Goal: Task Accomplishment & Management: Manage account settings

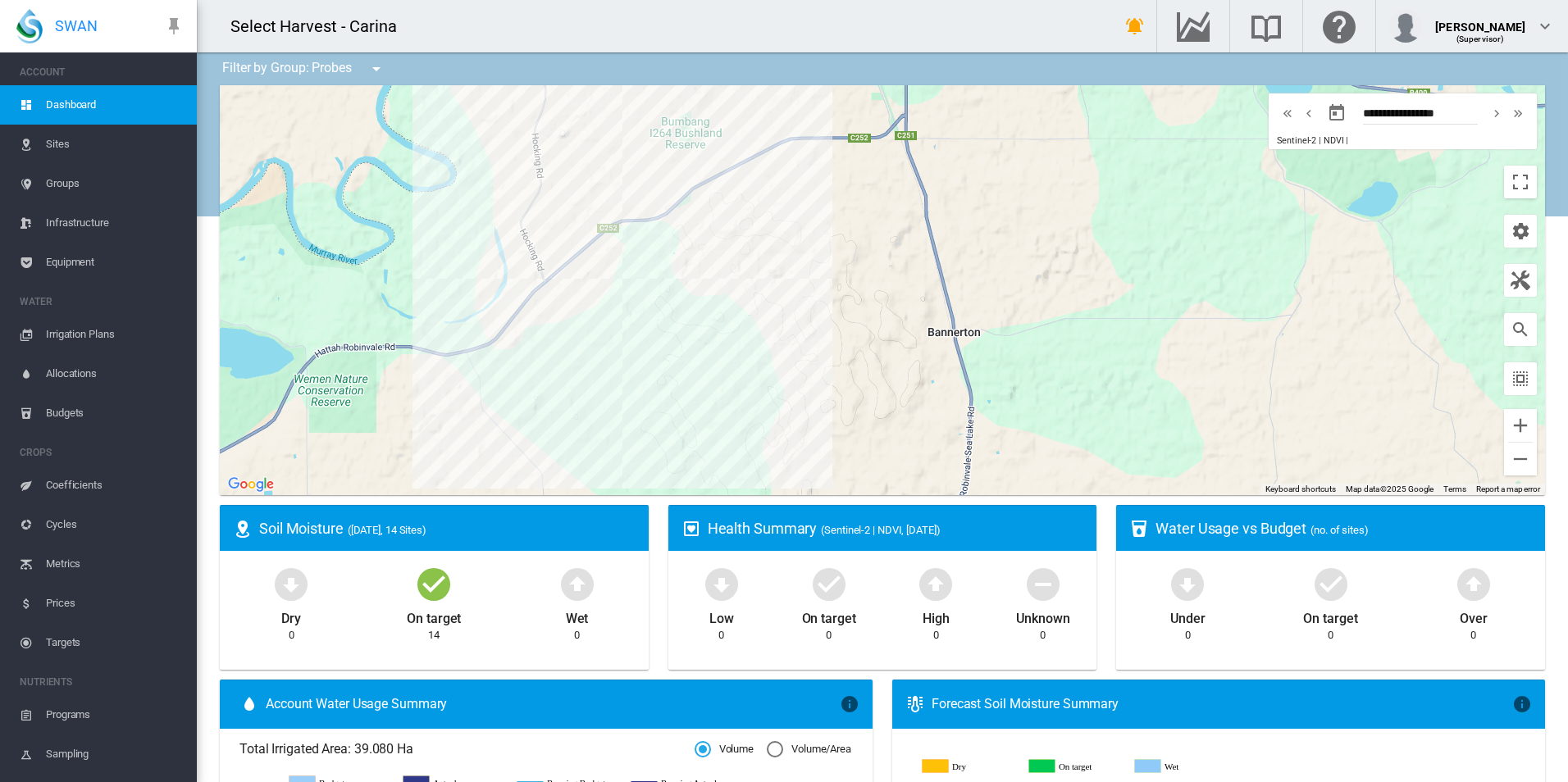
click at [123, 253] on span "Equipment" at bounding box center [115, 262] width 137 height 39
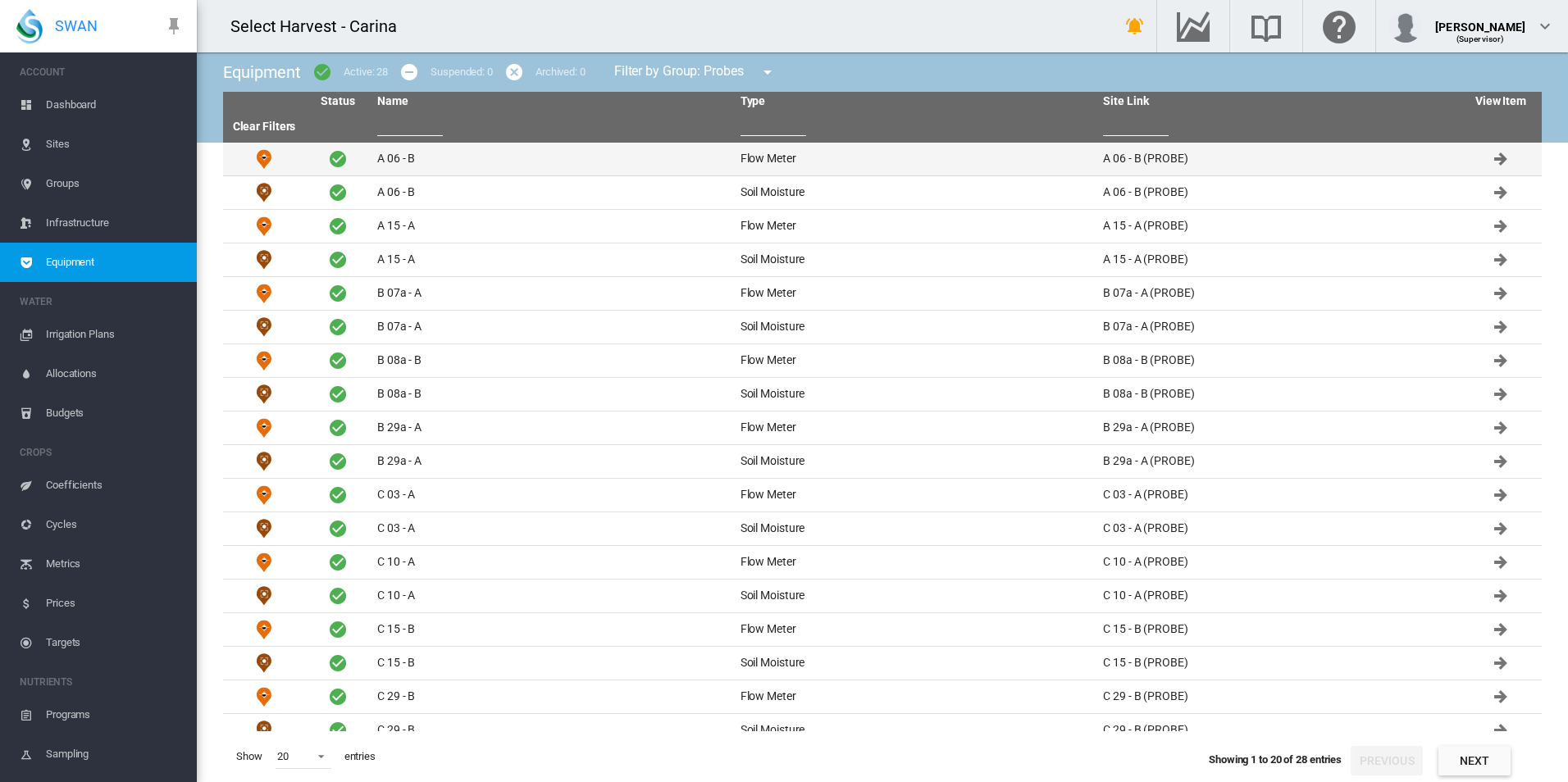
click at [593, 154] on td "A 06 - B" at bounding box center [552, 159] width 363 height 33
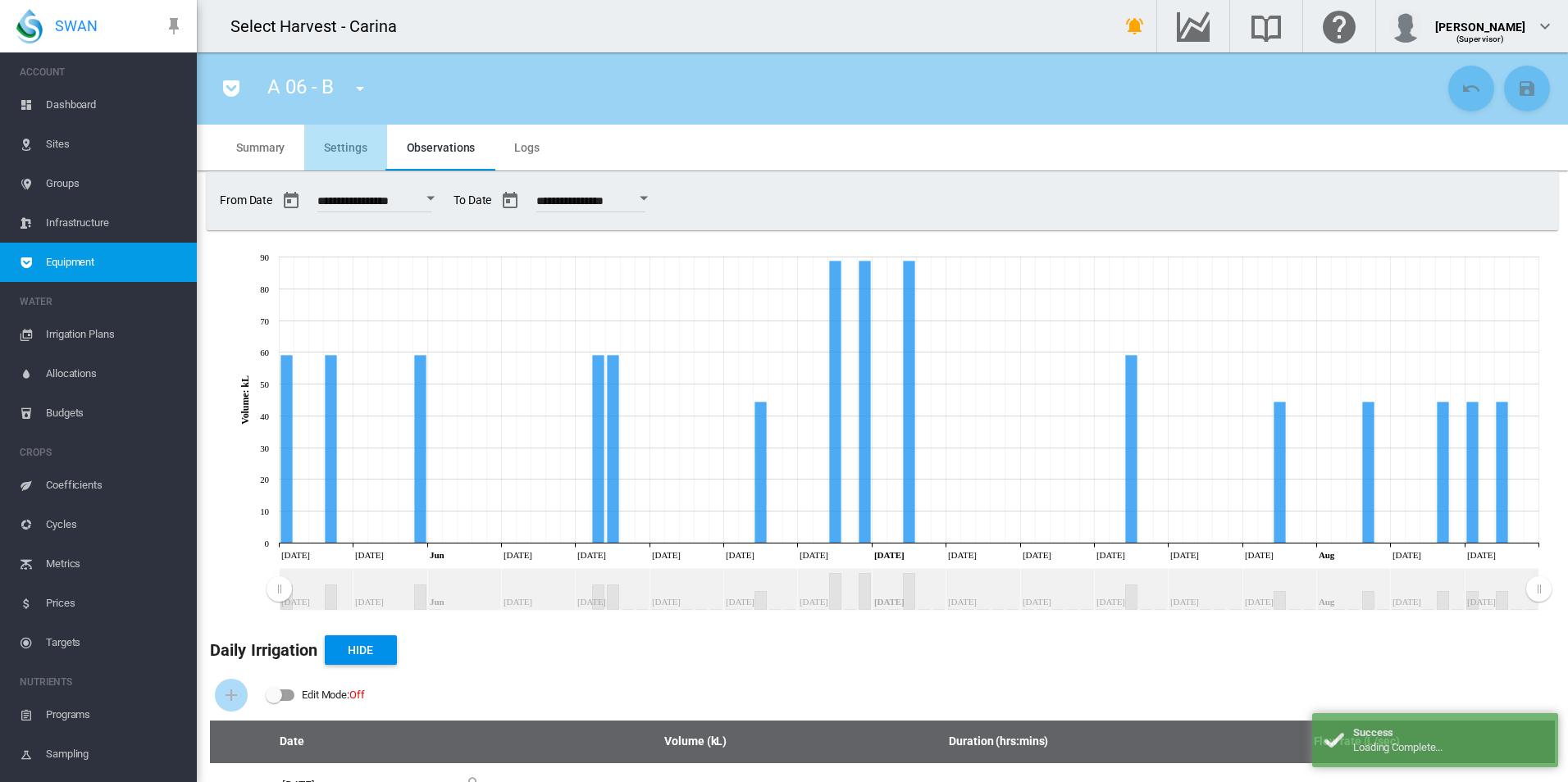
click at [358, 142] on span "Settings" at bounding box center [345, 147] width 43 height 13
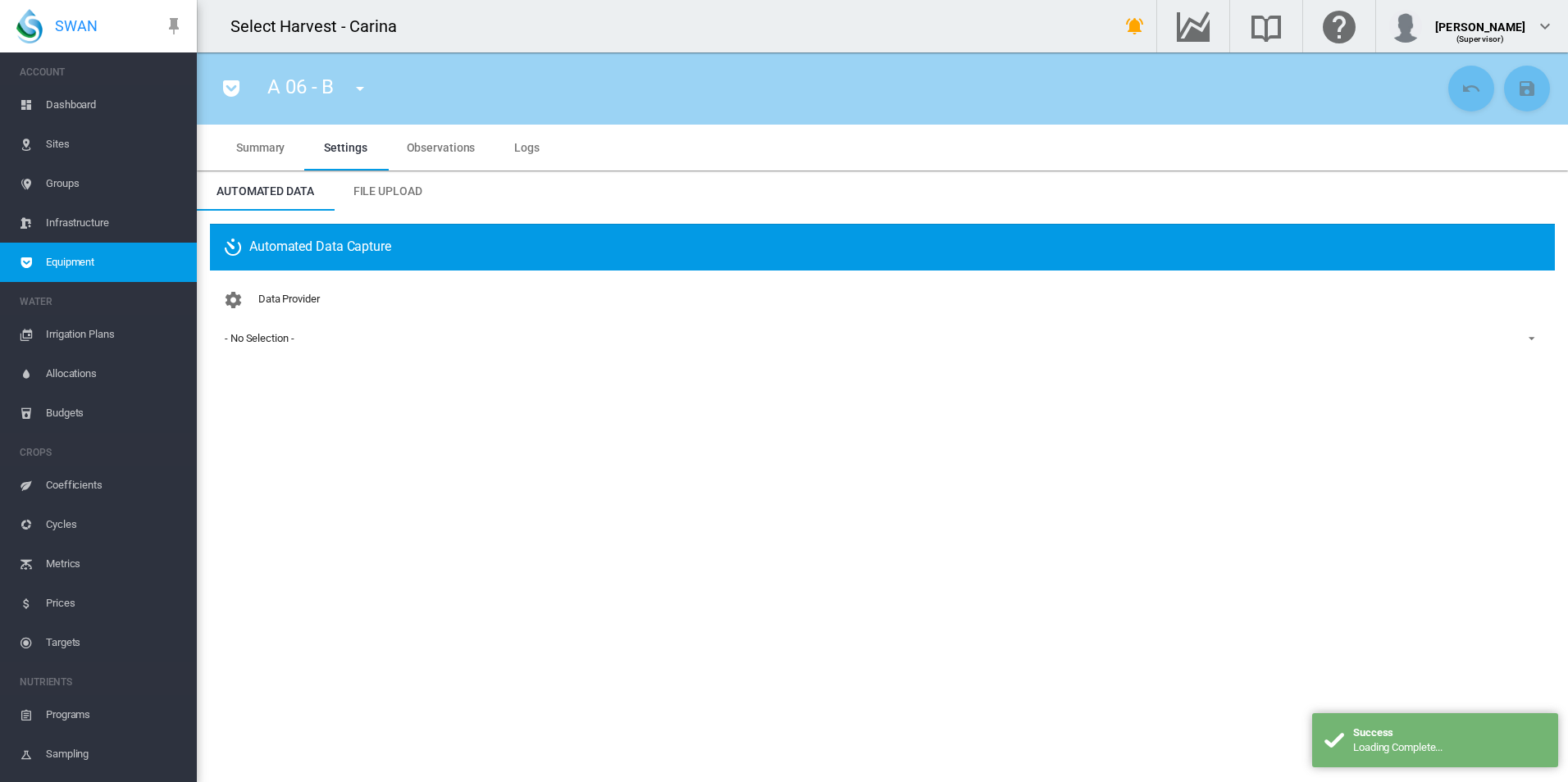
click at [268, 144] on span "Summary" at bounding box center [260, 147] width 49 height 13
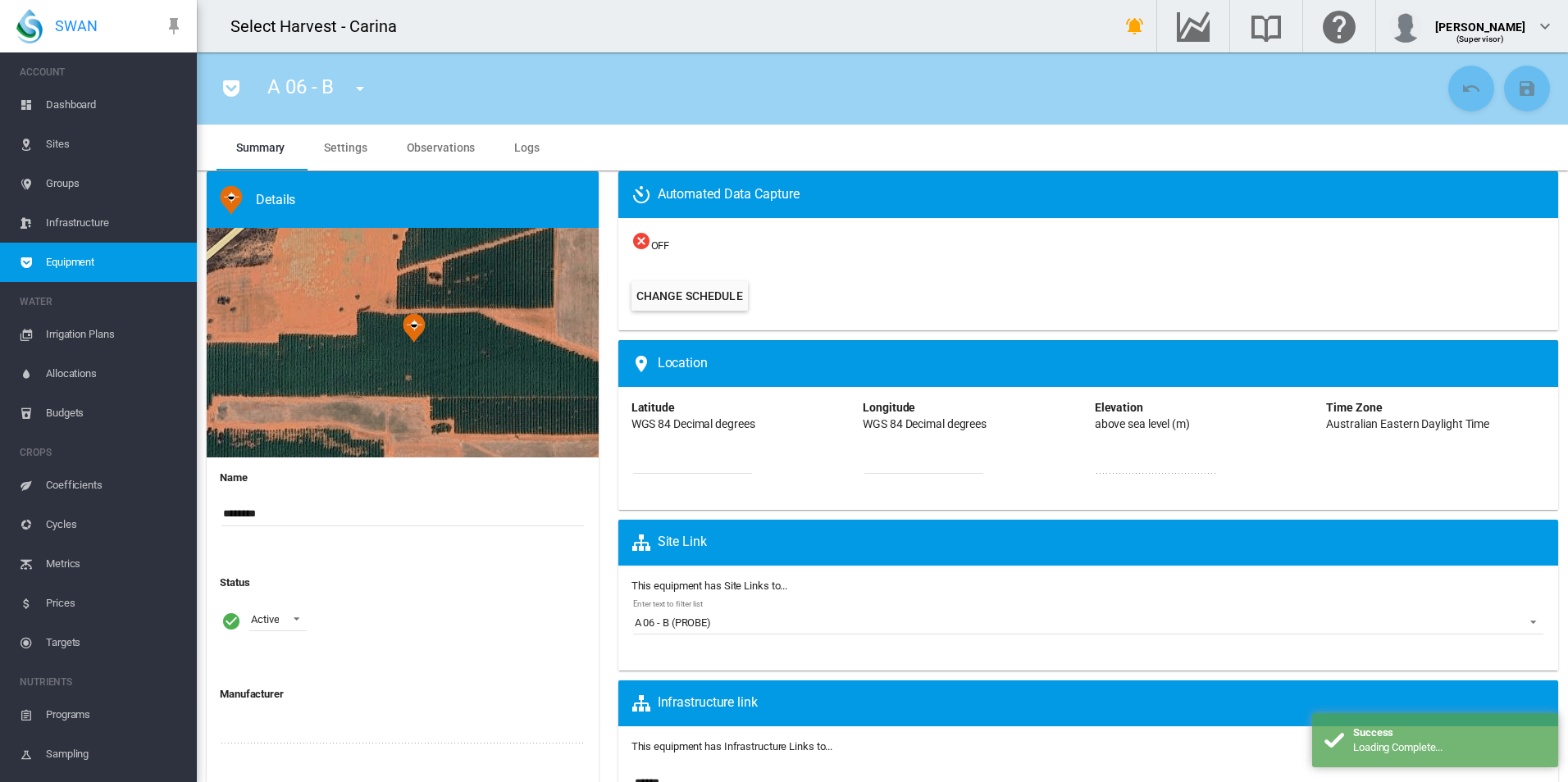
click at [393, 149] on md-tab-item "Observations" at bounding box center [441, 147] width 108 height 46
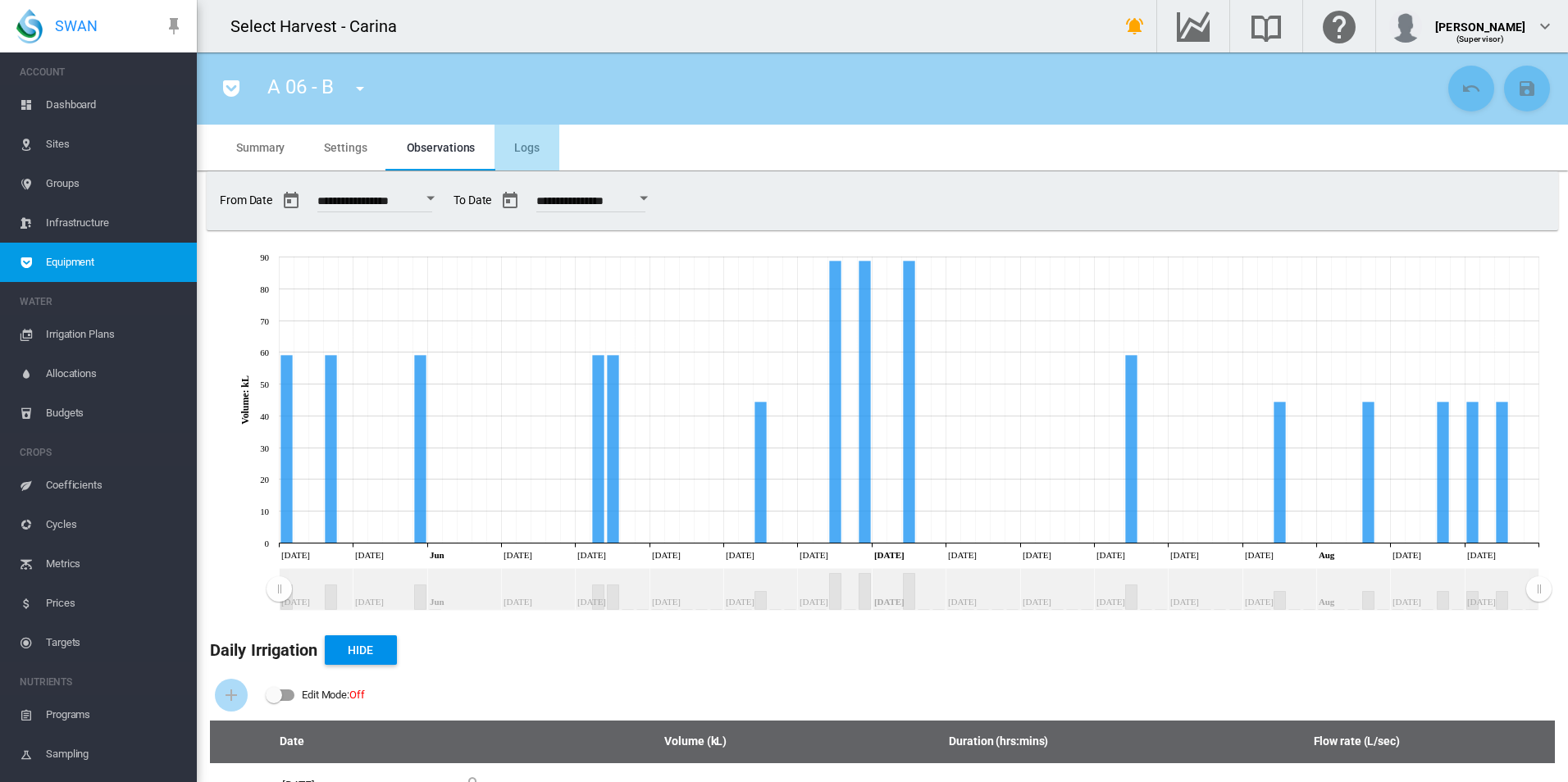
click at [537, 147] on md-tab-item "Logs" at bounding box center [526, 147] width 64 height 46
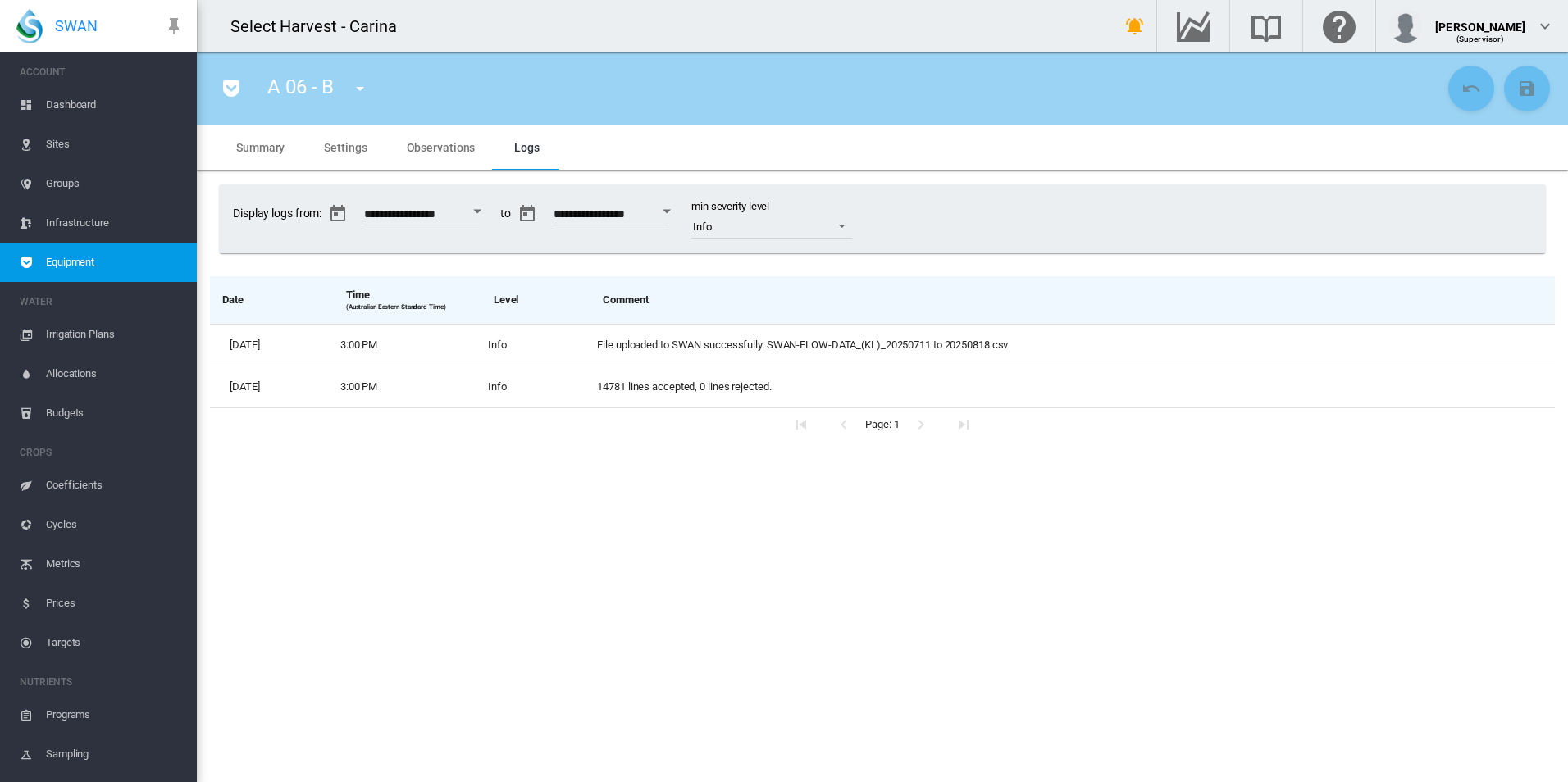
click at [462, 155] on md-tab-item "Observations" at bounding box center [441, 147] width 108 height 46
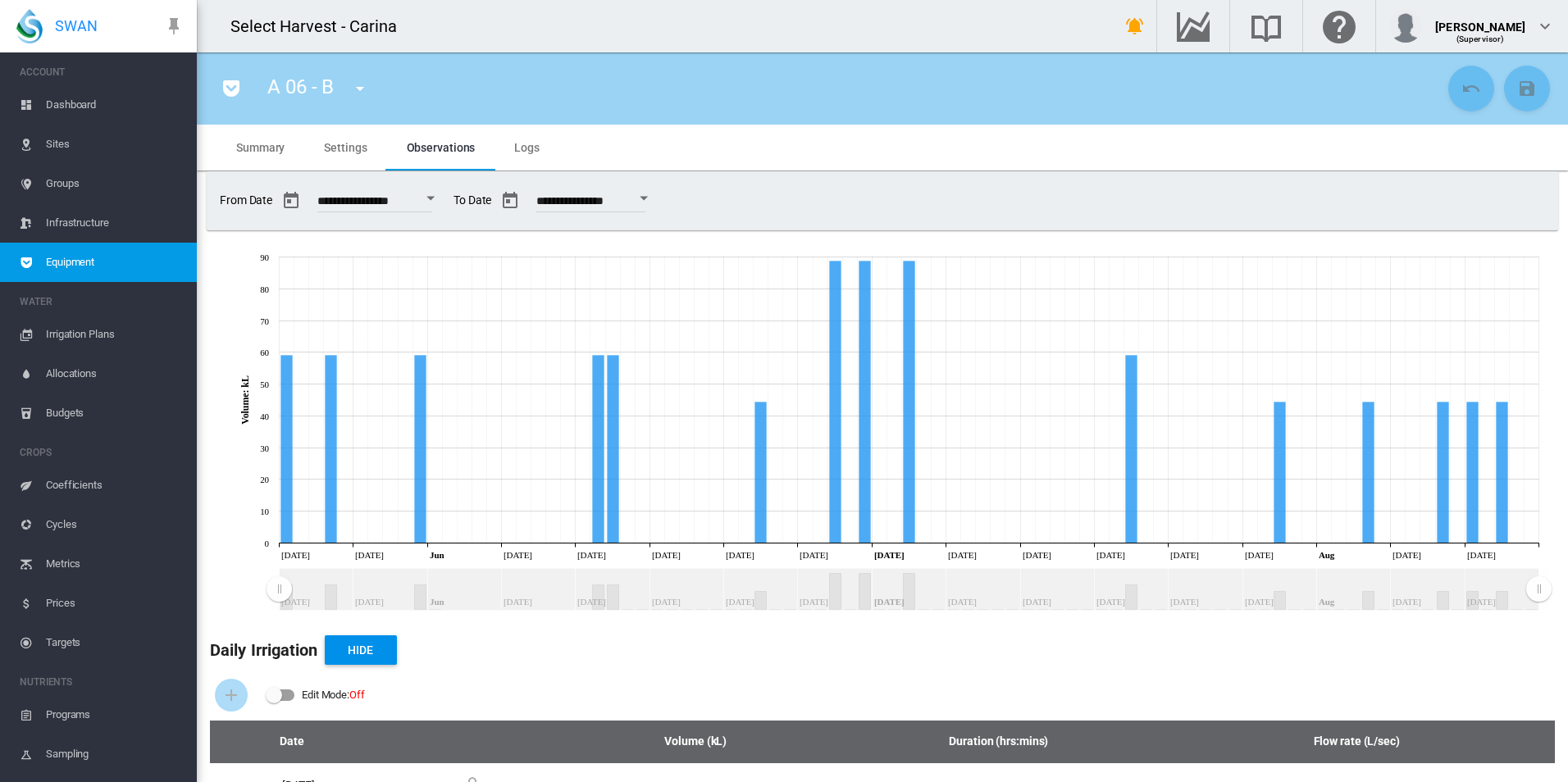
click at [335, 144] on span "Settings" at bounding box center [345, 147] width 43 height 13
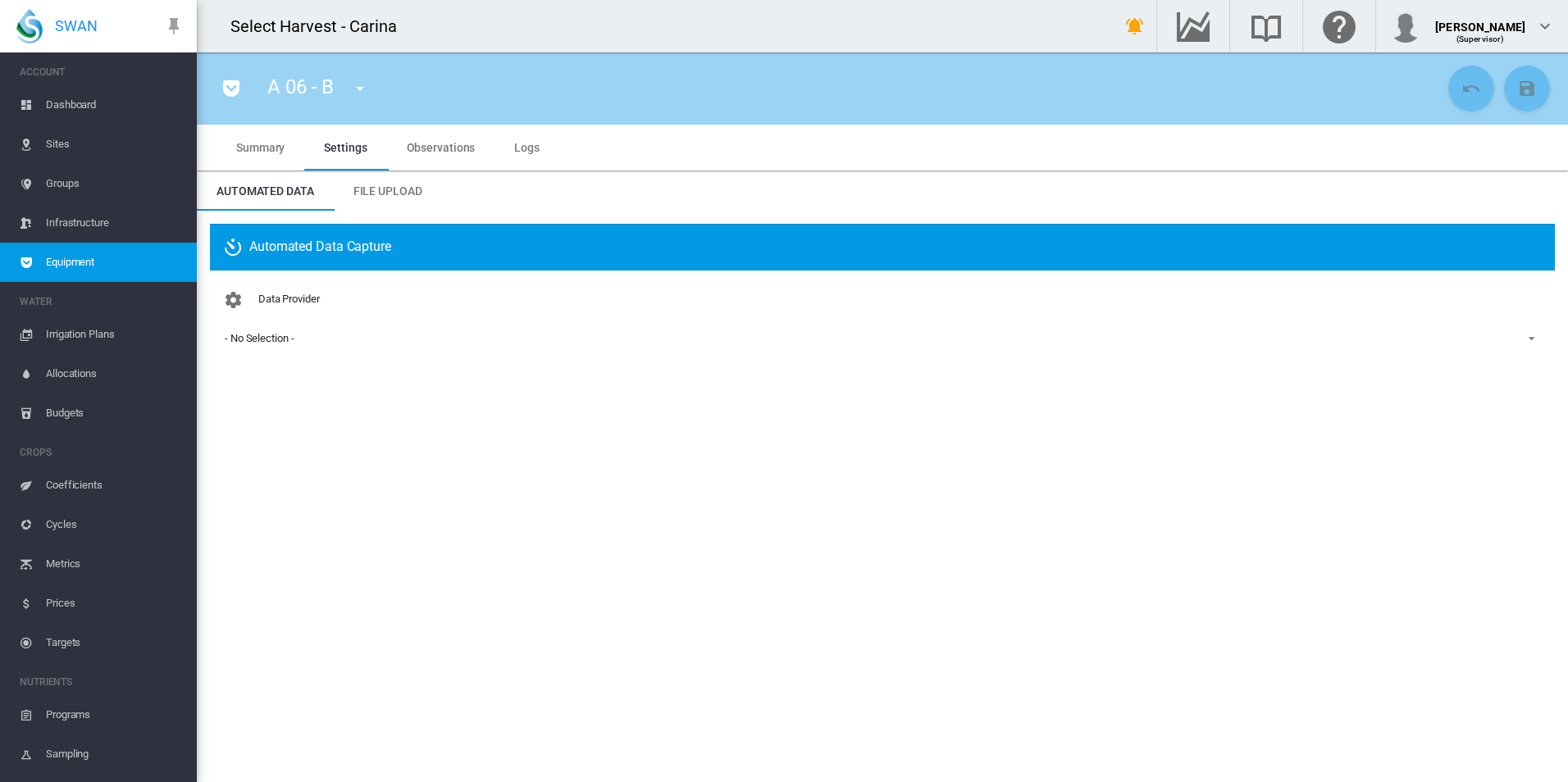
click at [64, 256] on span "Equipment" at bounding box center [115, 262] width 137 height 39
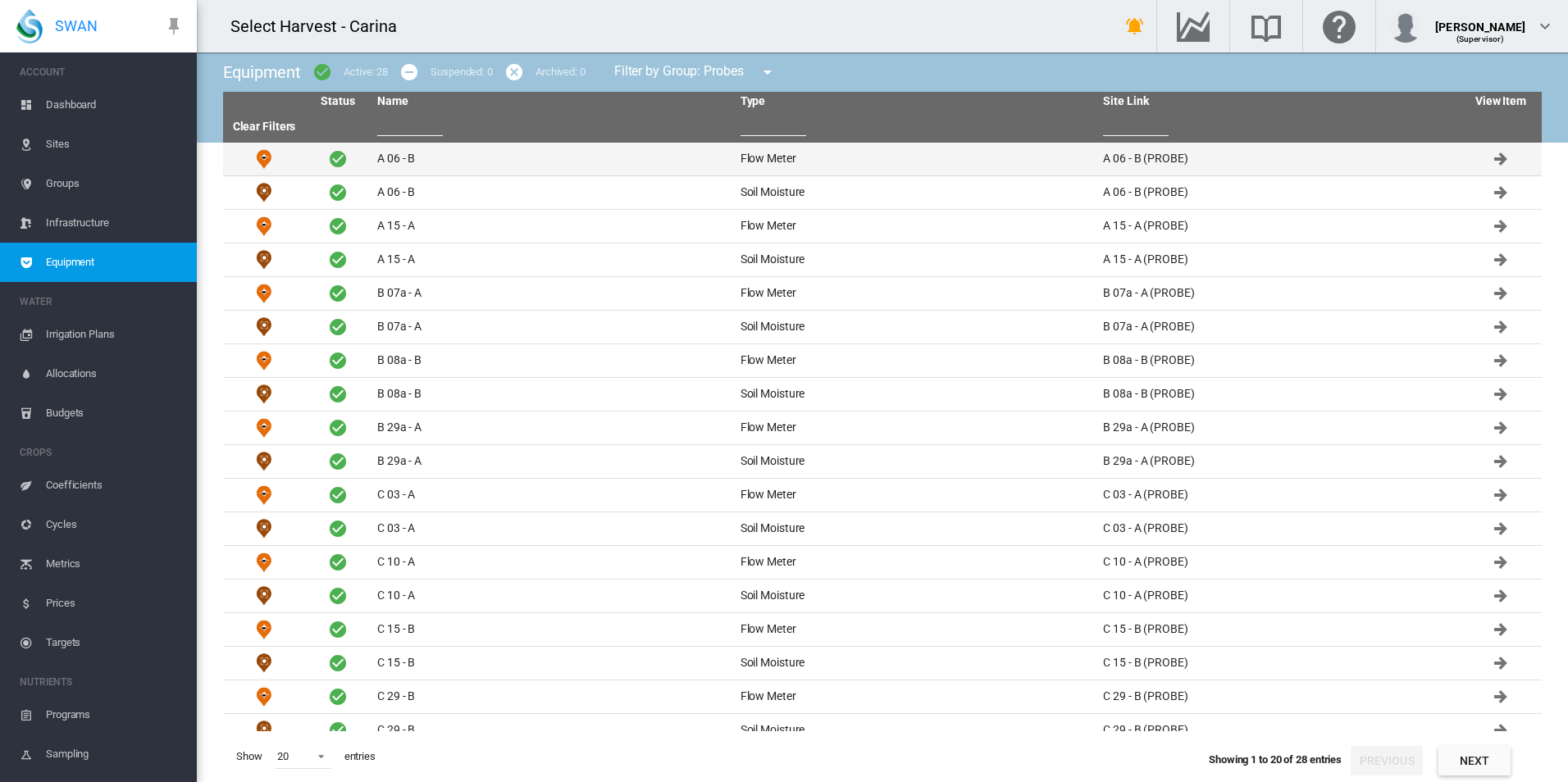
click at [782, 161] on td "Flow Meter" at bounding box center [915, 159] width 363 height 33
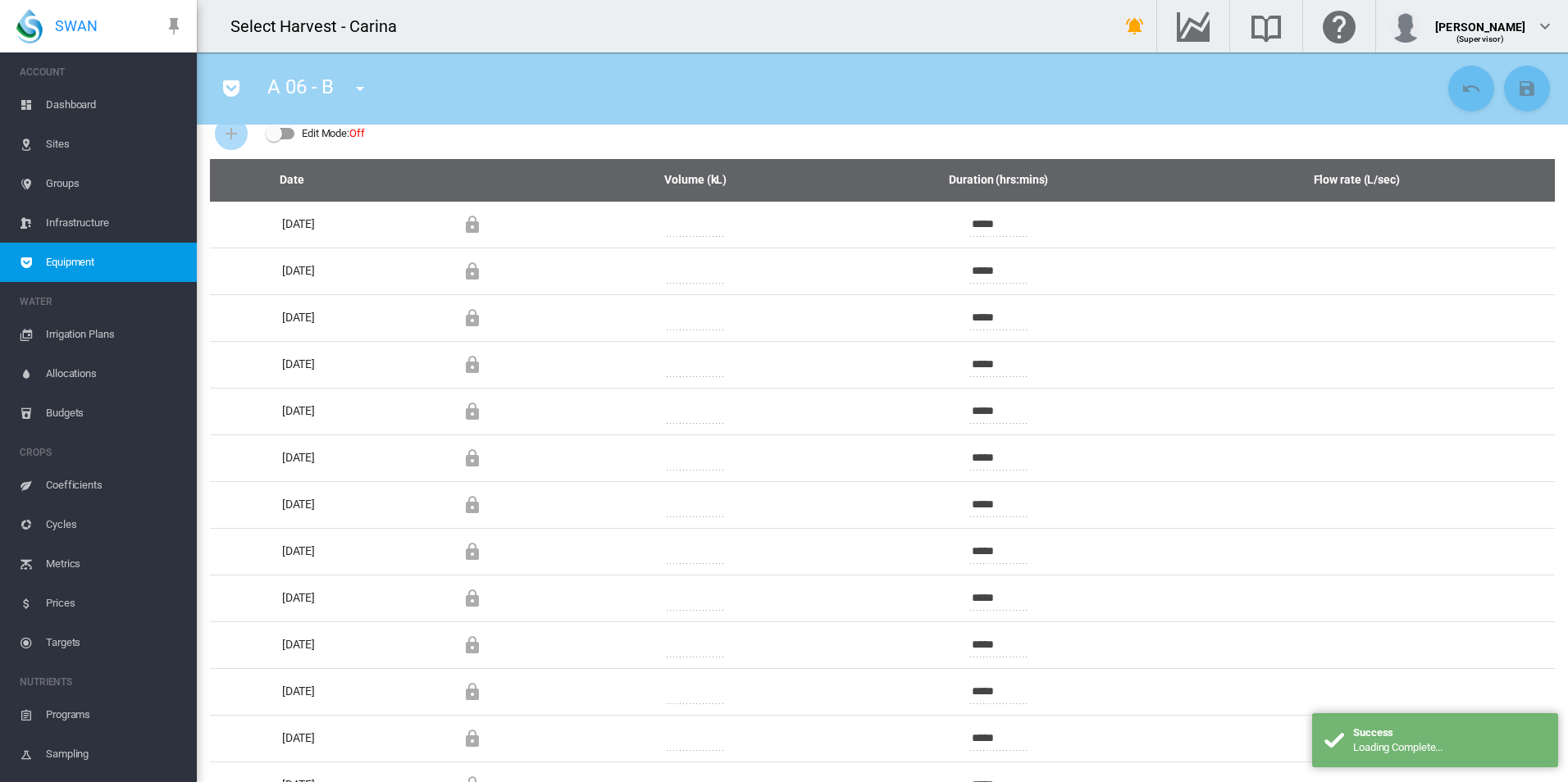
scroll to position [491, 0]
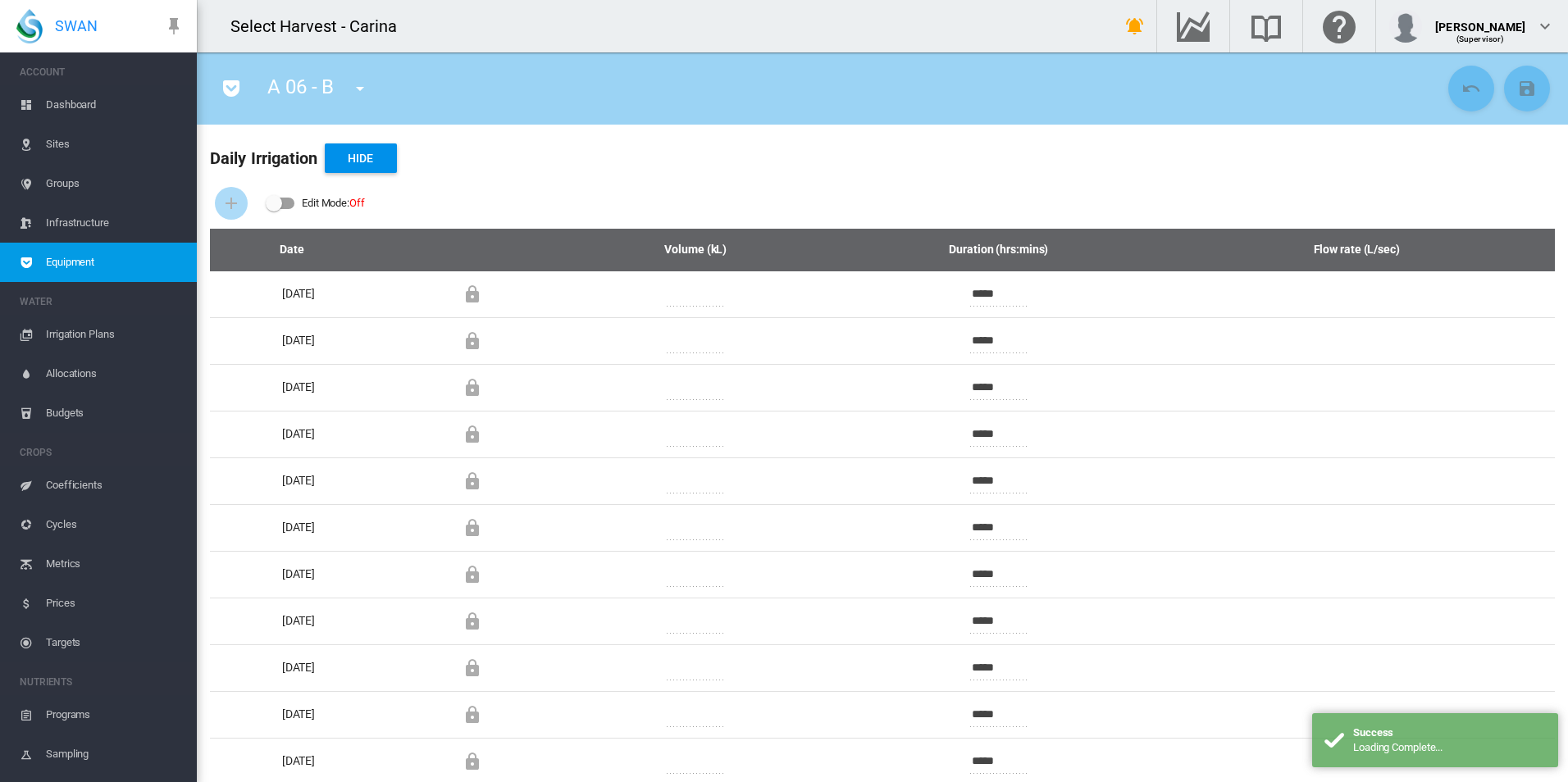
click at [77, 217] on span "Infrastructure" at bounding box center [115, 223] width 137 height 39
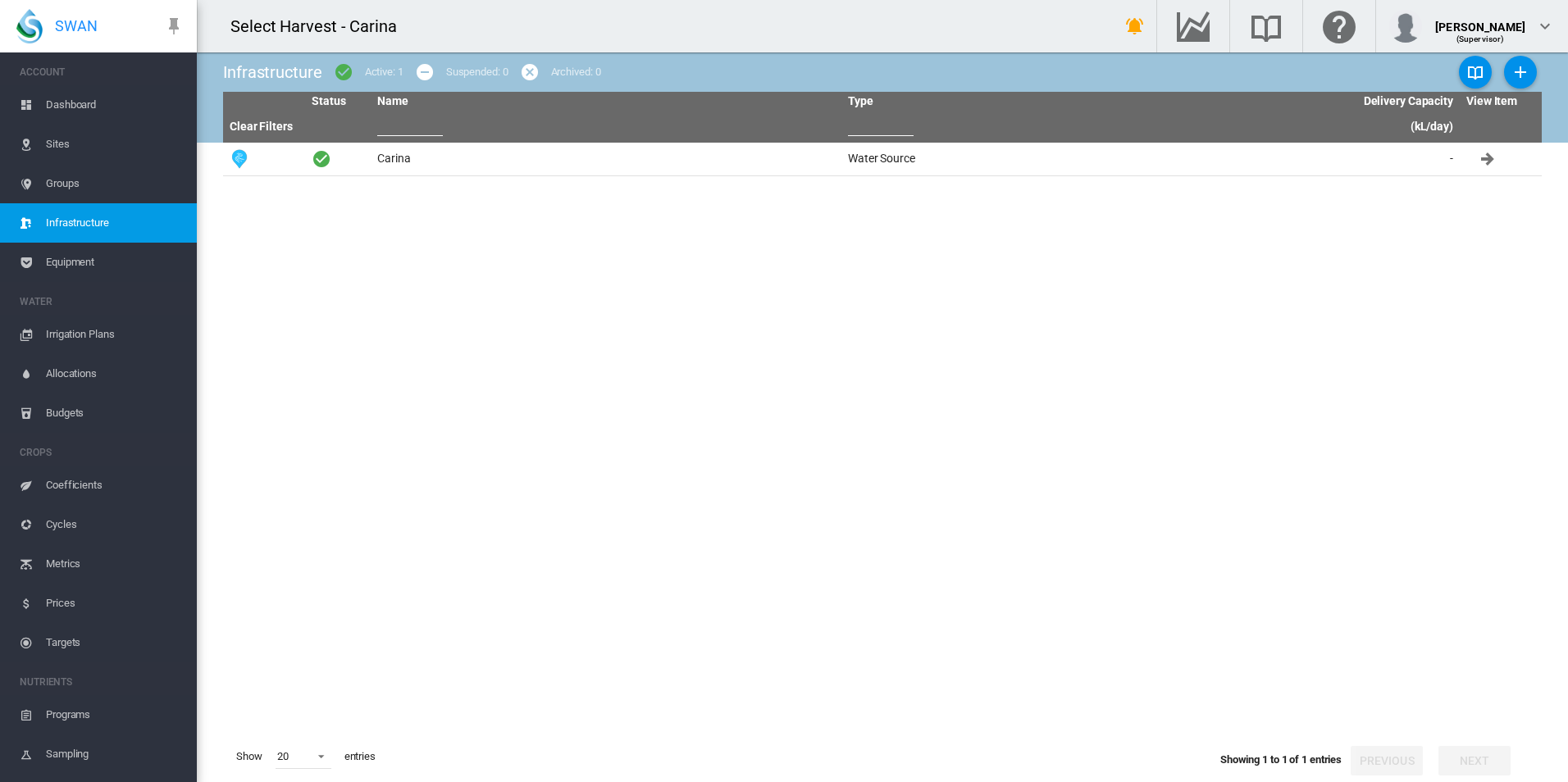
click at [78, 259] on span "Equipment" at bounding box center [115, 262] width 137 height 39
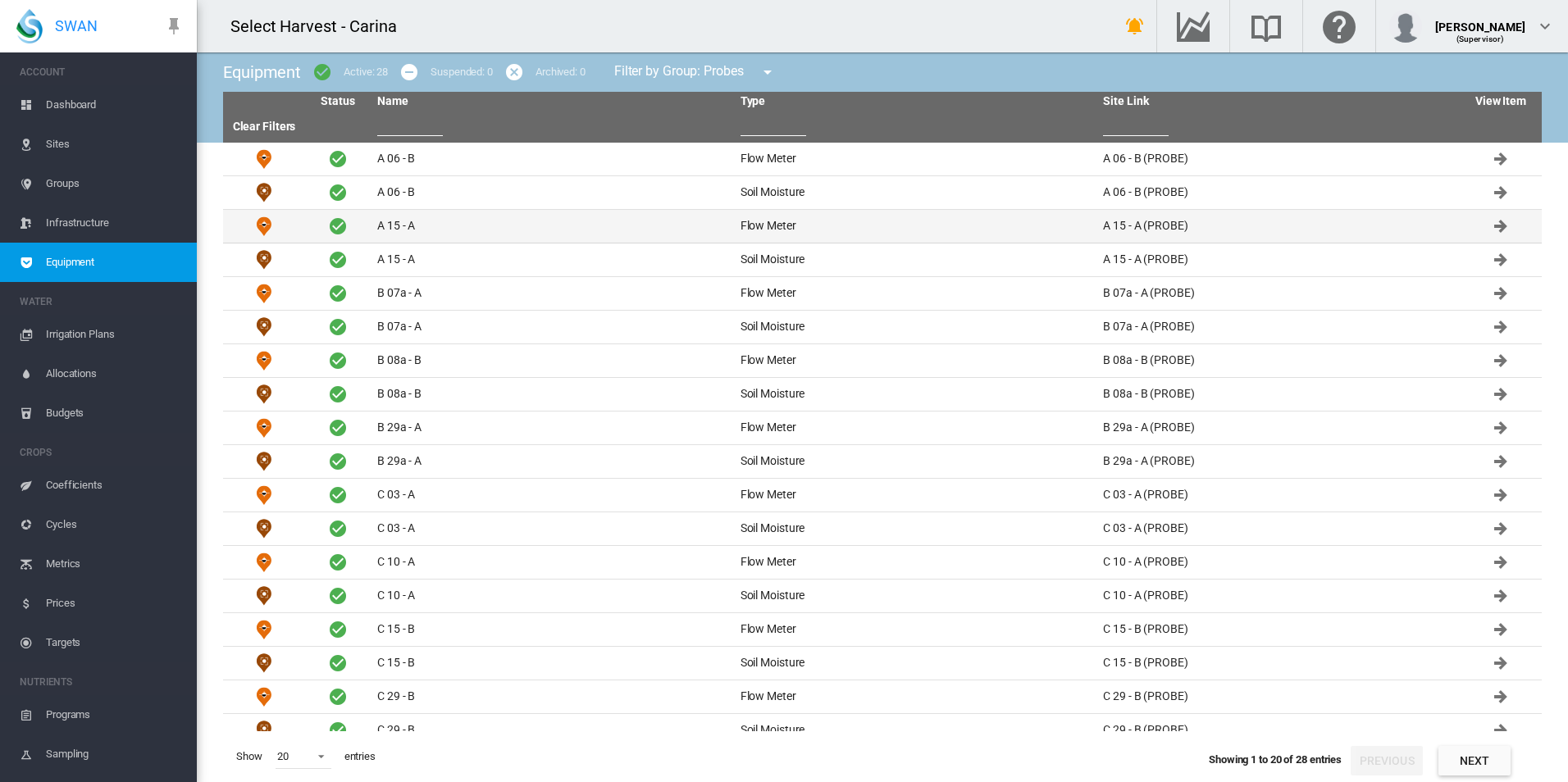
click at [767, 224] on td "Flow Meter" at bounding box center [915, 226] width 363 height 33
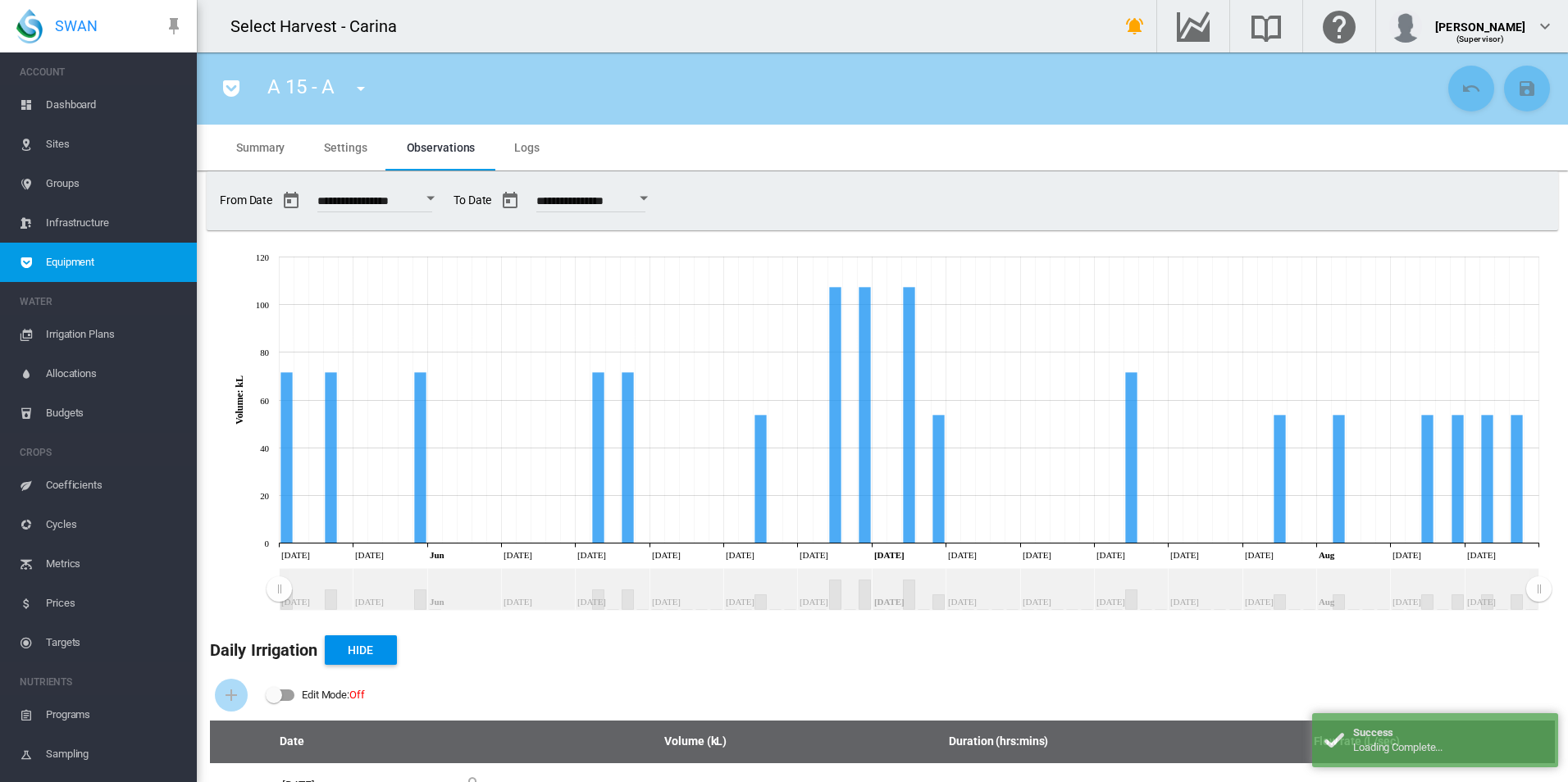
click at [343, 143] on span "Settings" at bounding box center [345, 147] width 43 height 13
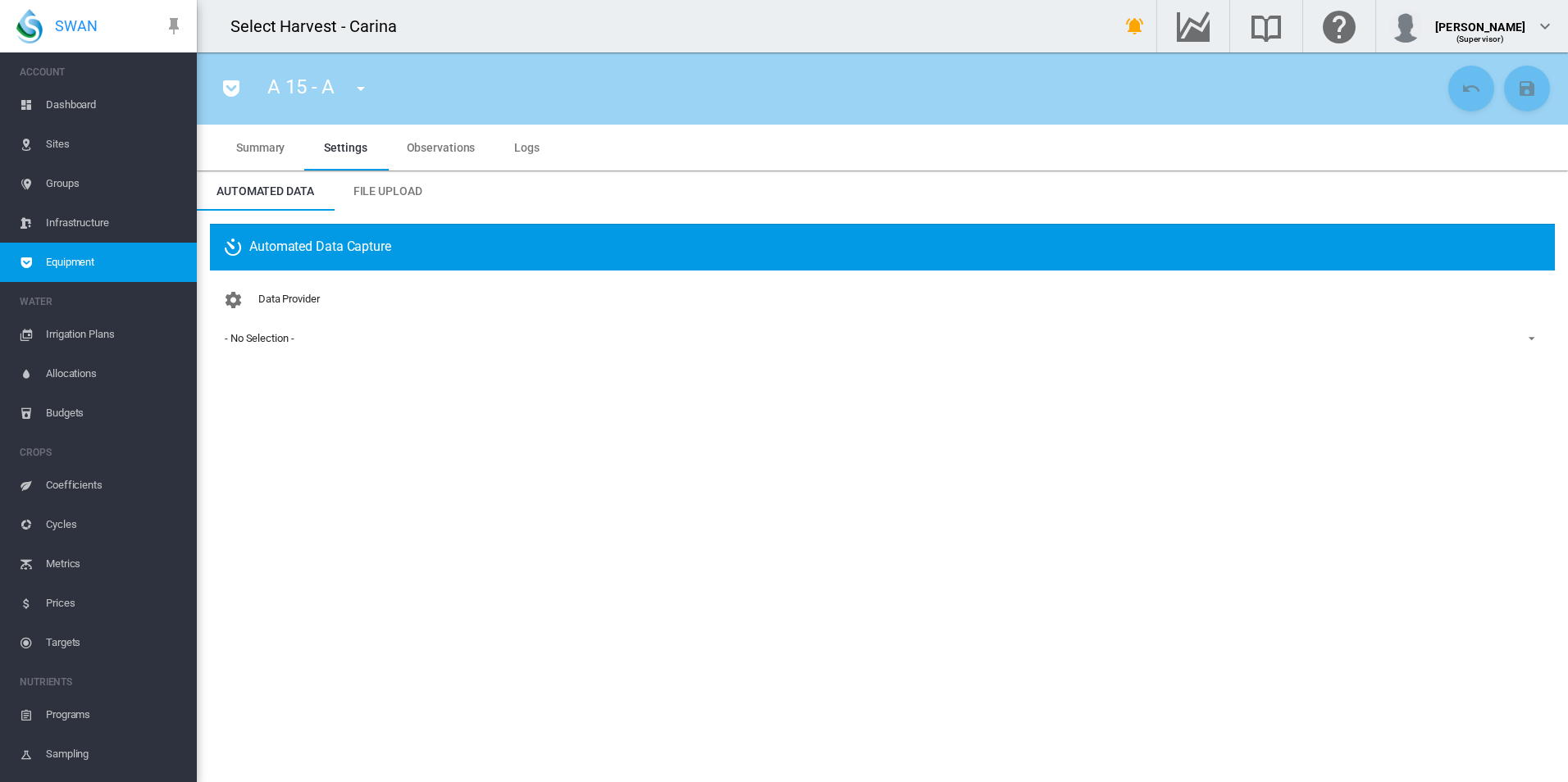
click at [69, 261] on span "Equipment" at bounding box center [115, 262] width 137 height 39
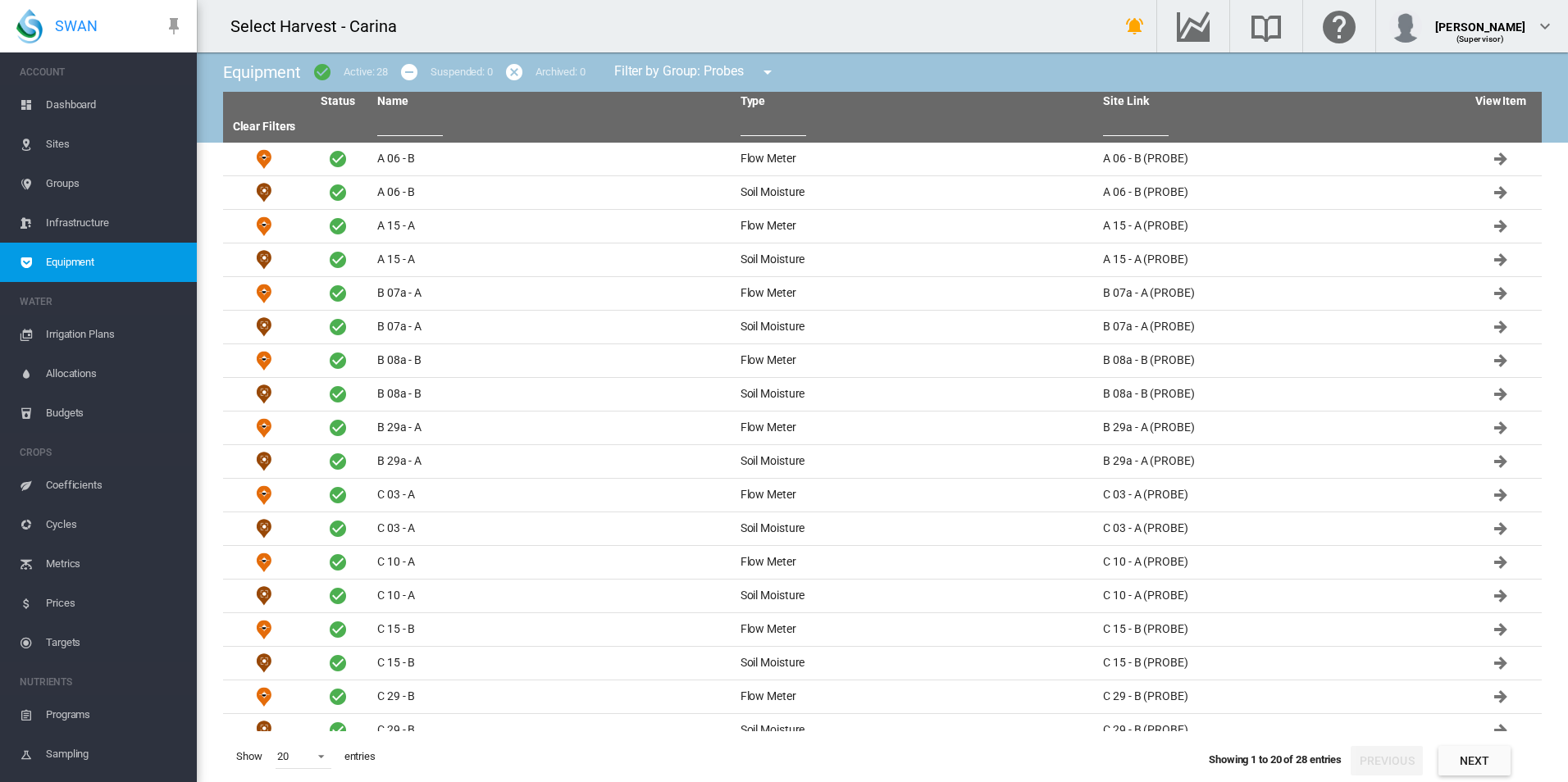
click at [91, 108] on span "Dashboard" at bounding box center [115, 104] width 137 height 39
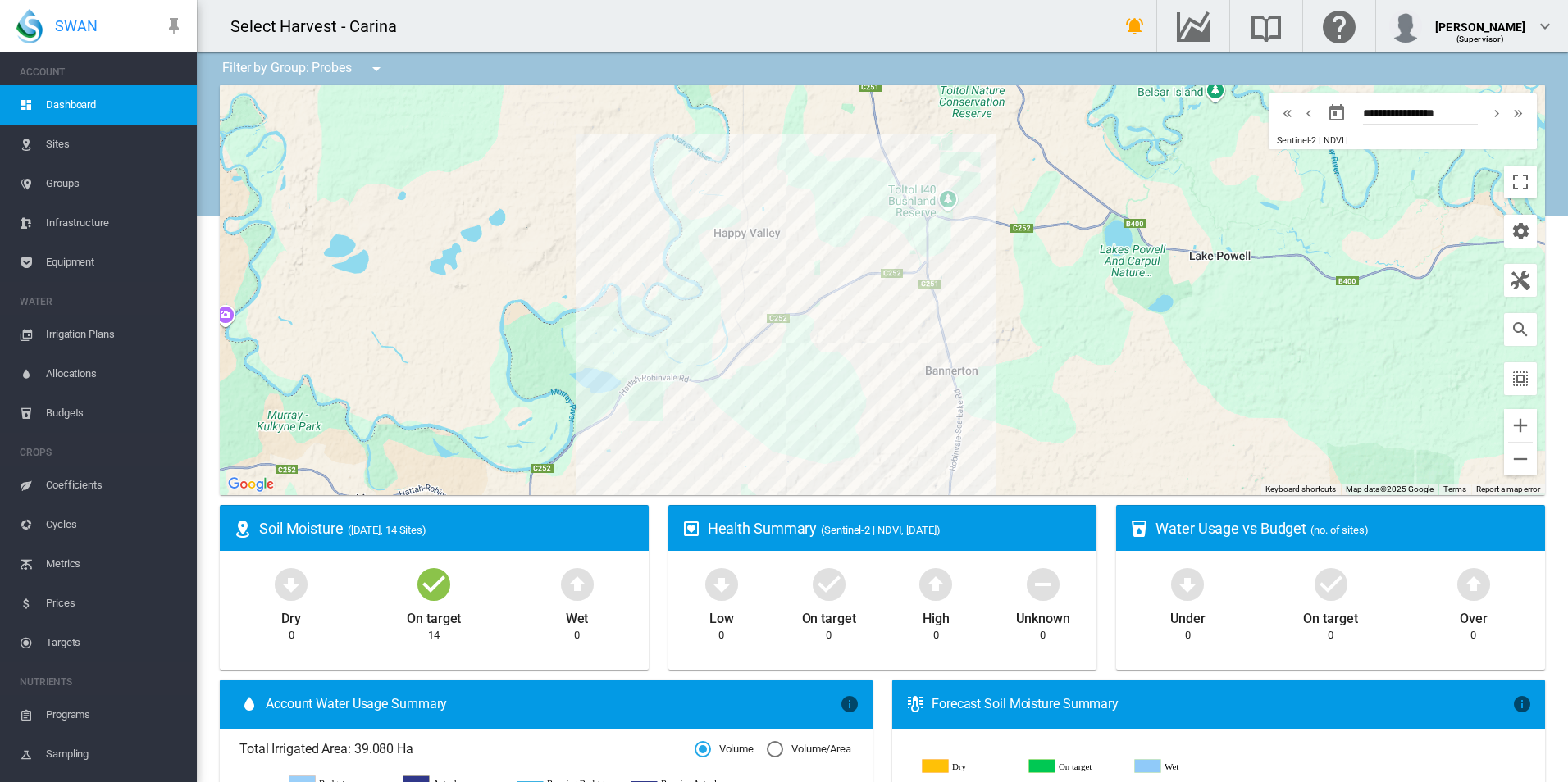
click at [957, 407] on div at bounding box center [882, 290] width 1325 height 410
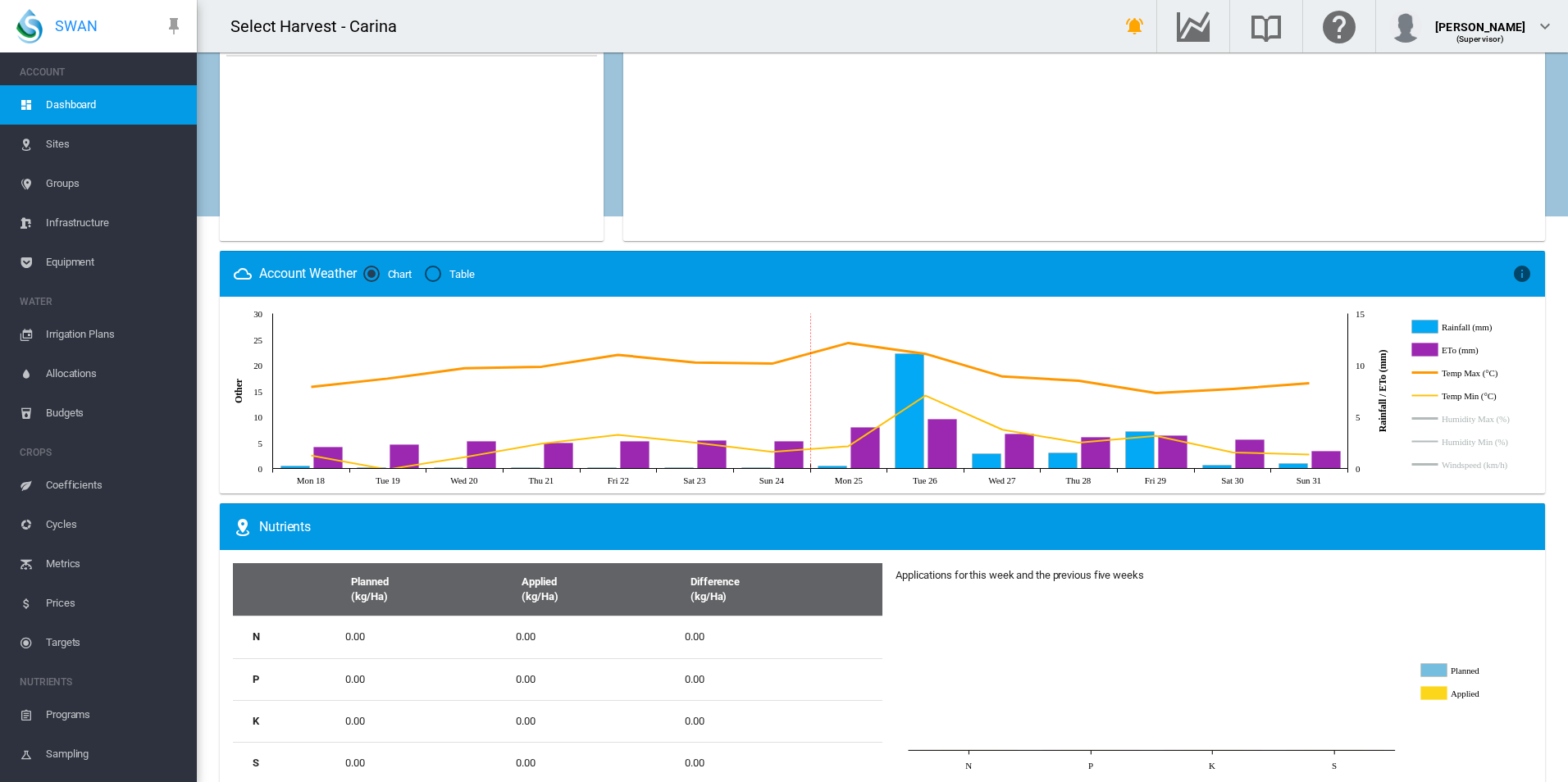
scroll to position [1201, 0]
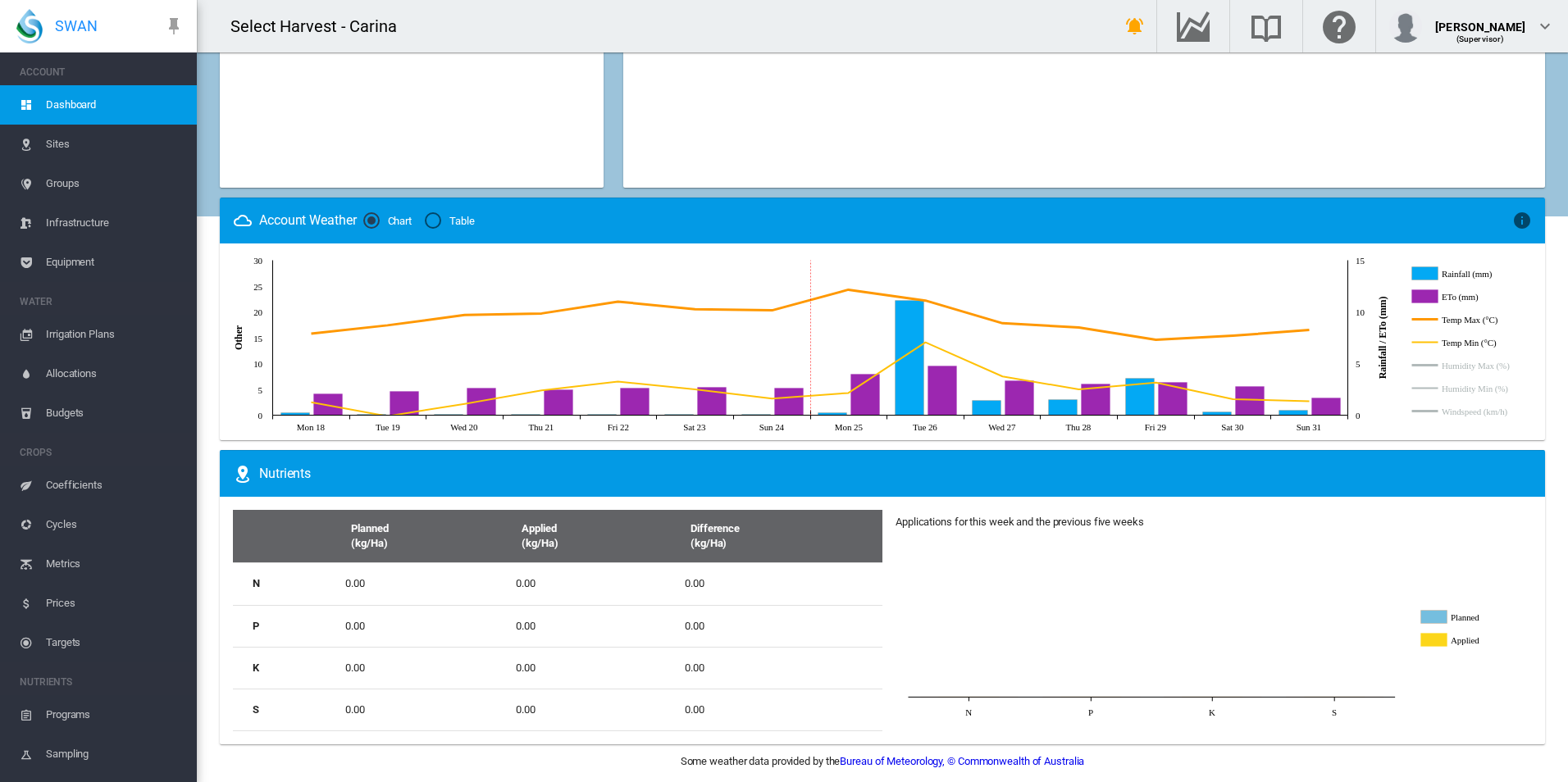
click at [87, 217] on span "Infrastructure" at bounding box center [115, 223] width 137 height 39
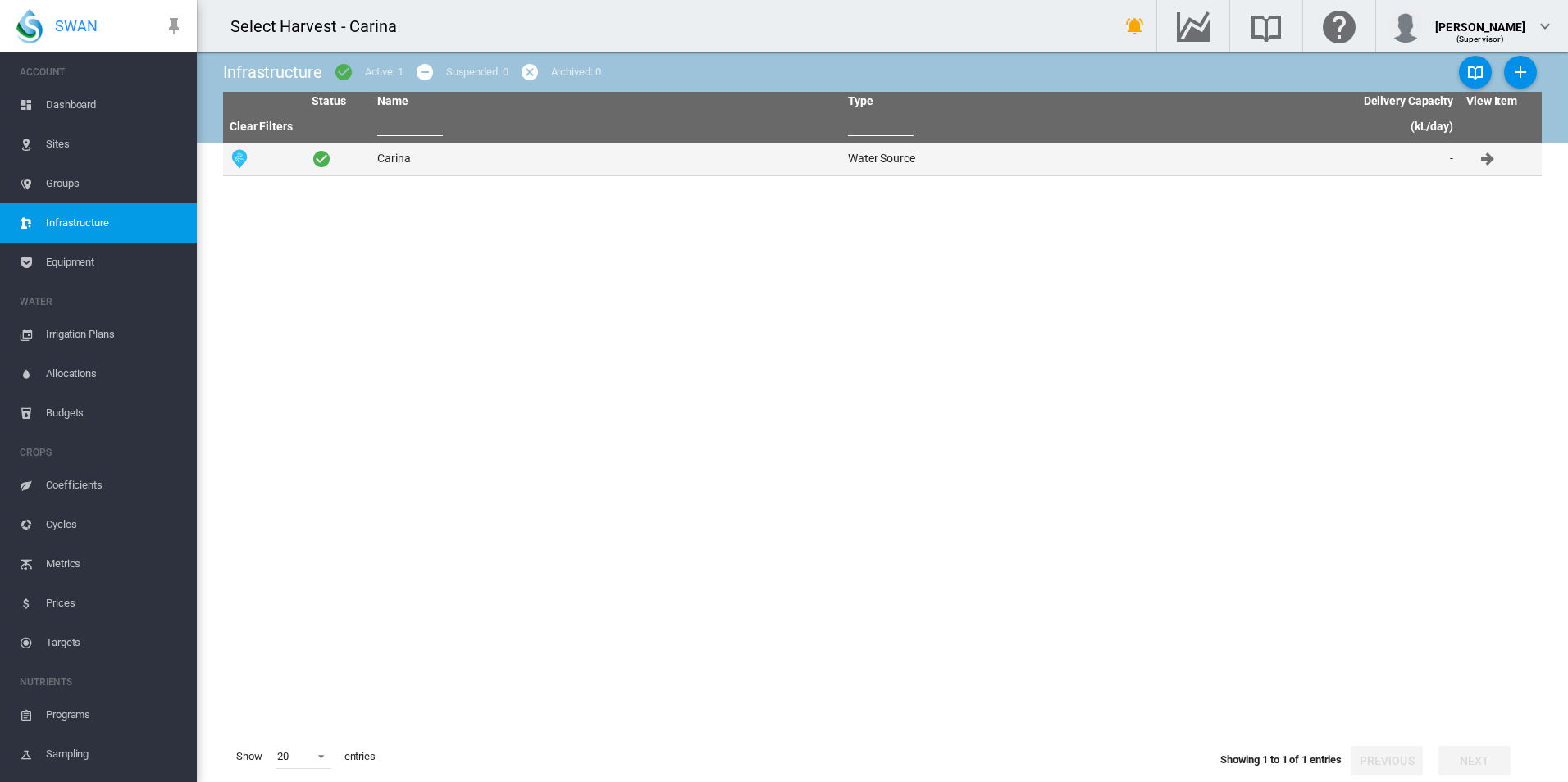
click at [470, 161] on td "Carina" at bounding box center [606, 159] width 471 height 33
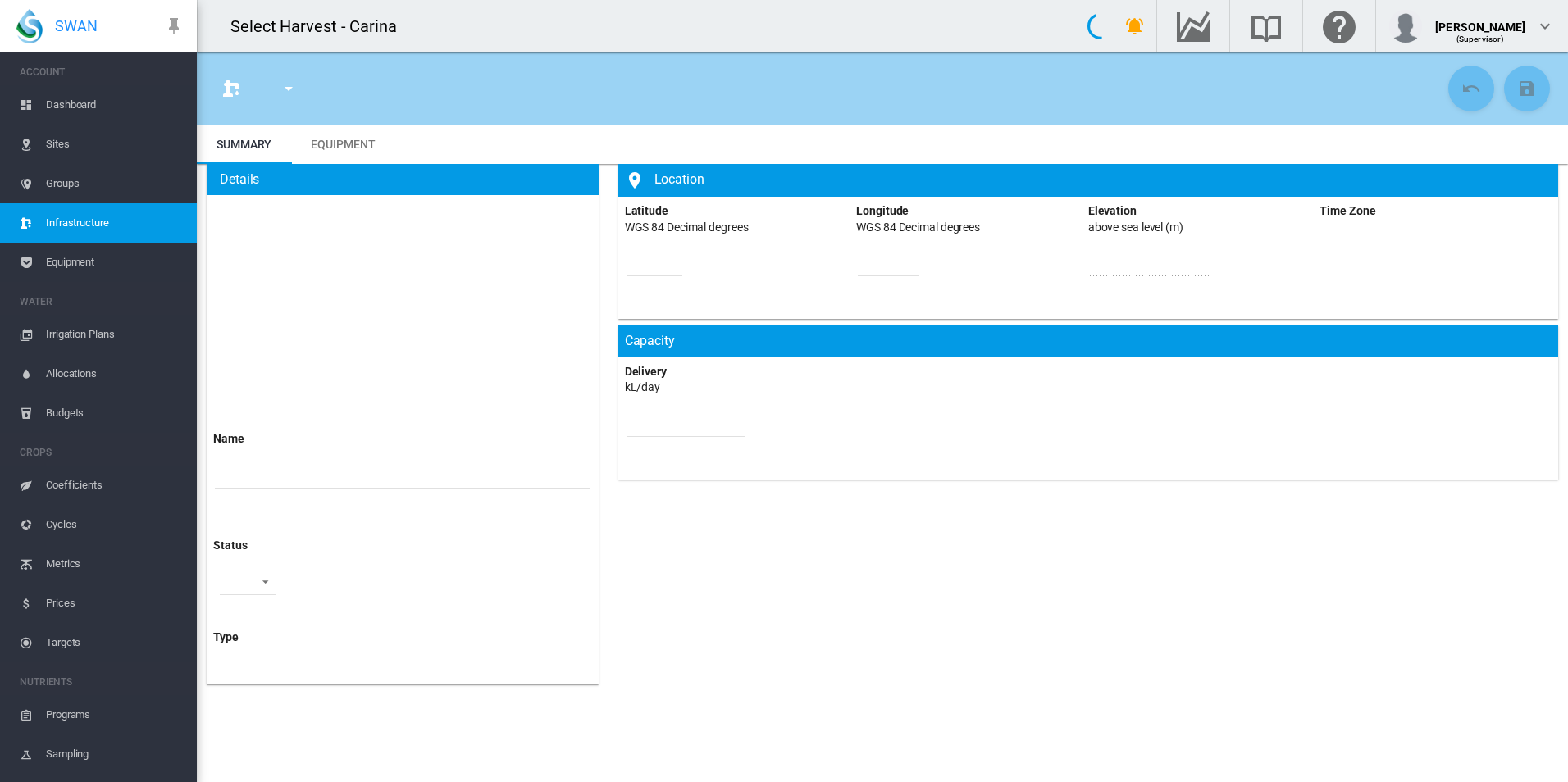
type input "******"
type input "*********"
type input "*****"
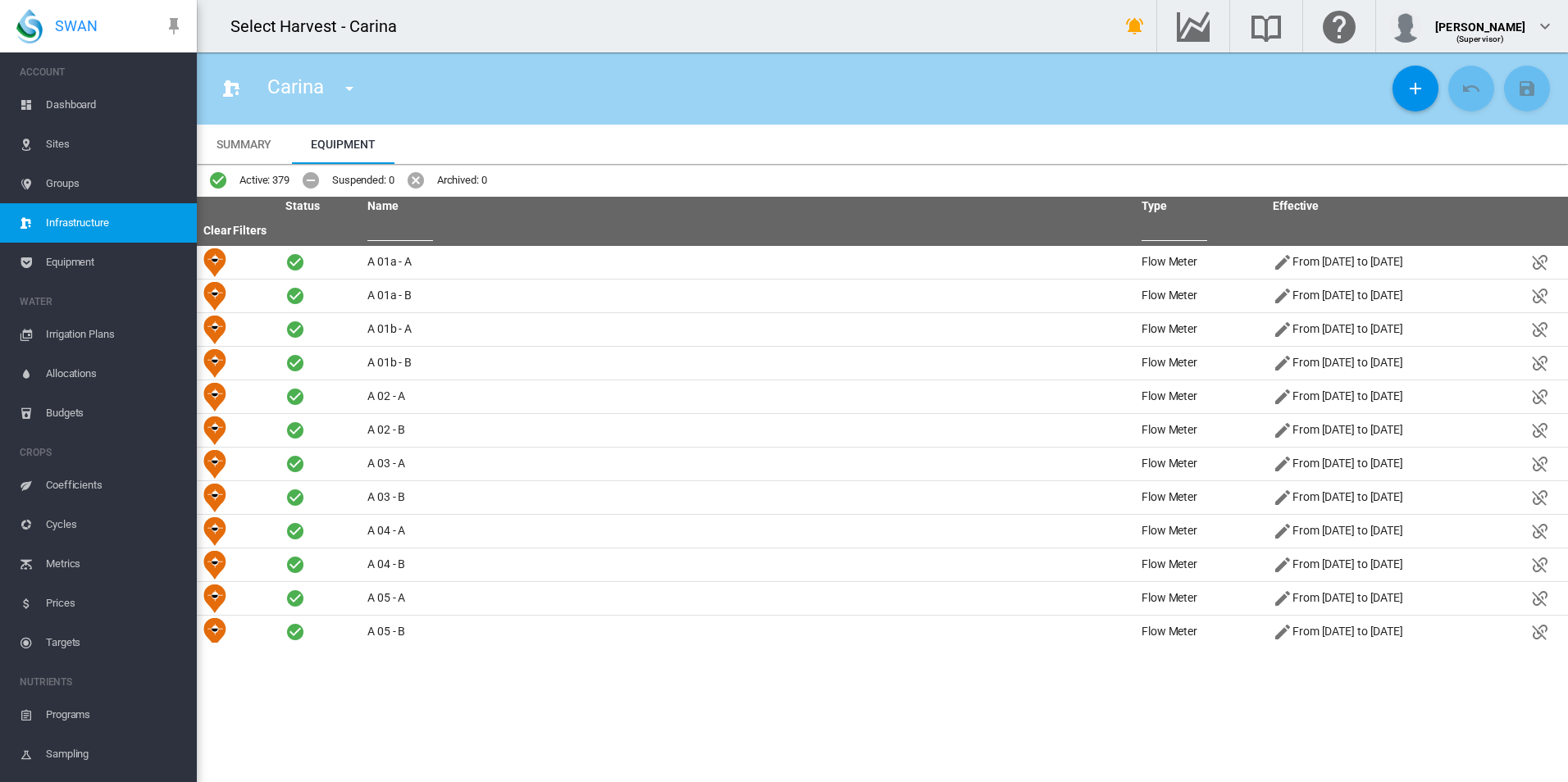
click at [78, 263] on span "Equipment" at bounding box center [115, 262] width 137 height 39
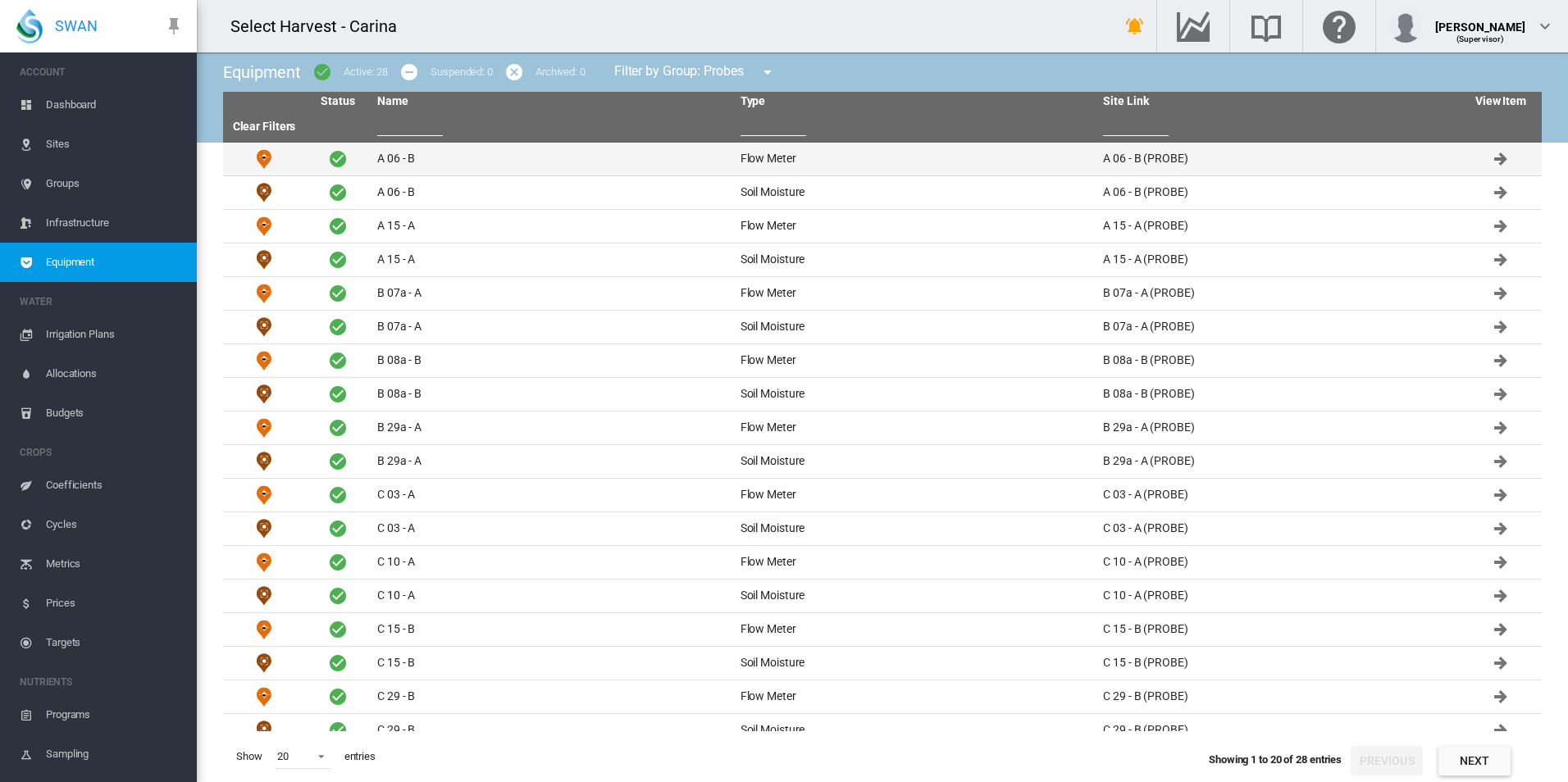
click at [778, 163] on td "Flow Meter" at bounding box center [915, 159] width 363 height 33
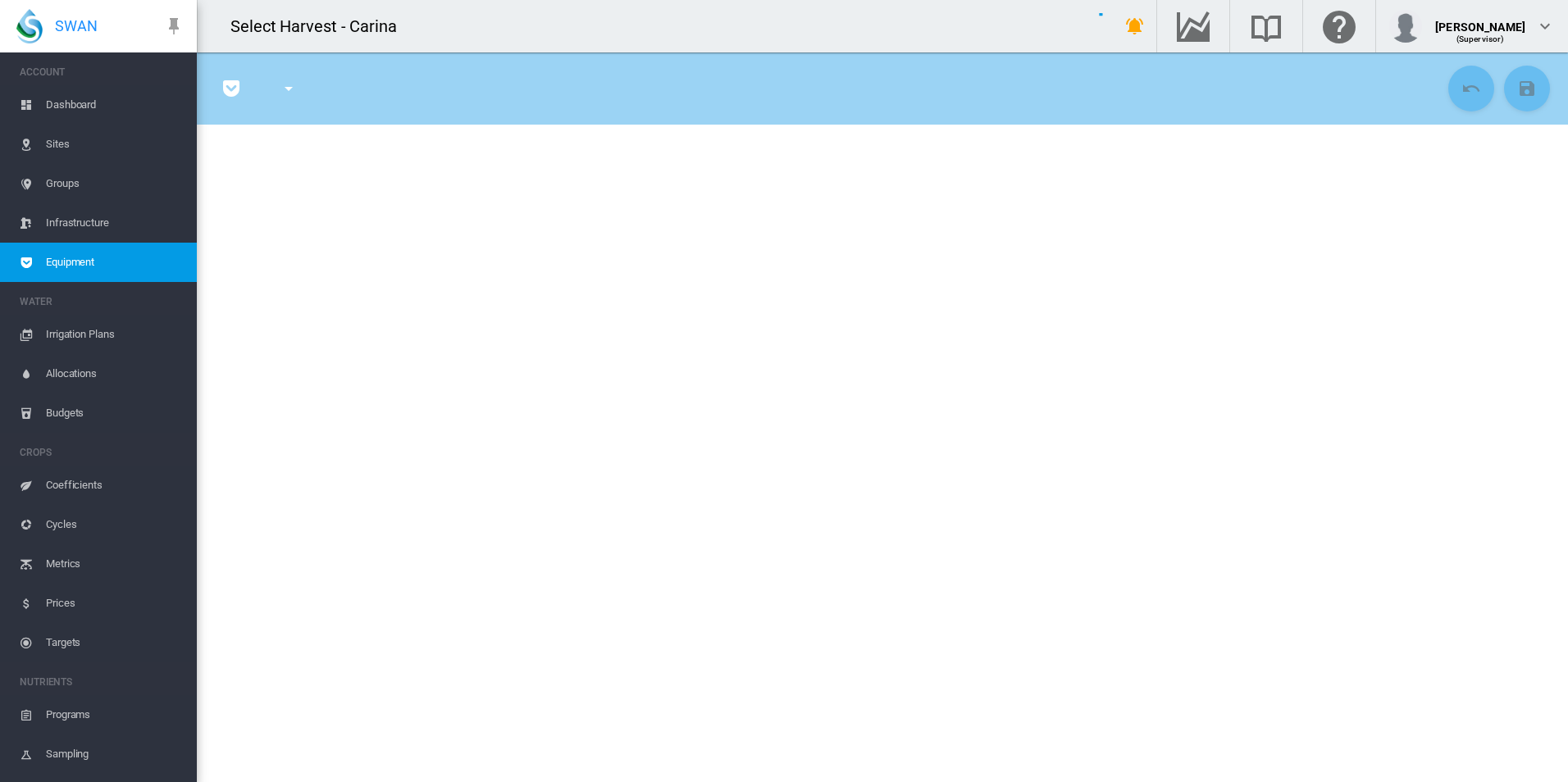
click at [778, 163] on md-tabs-canvas at bounding box center [882, 147] width 1331 height 46
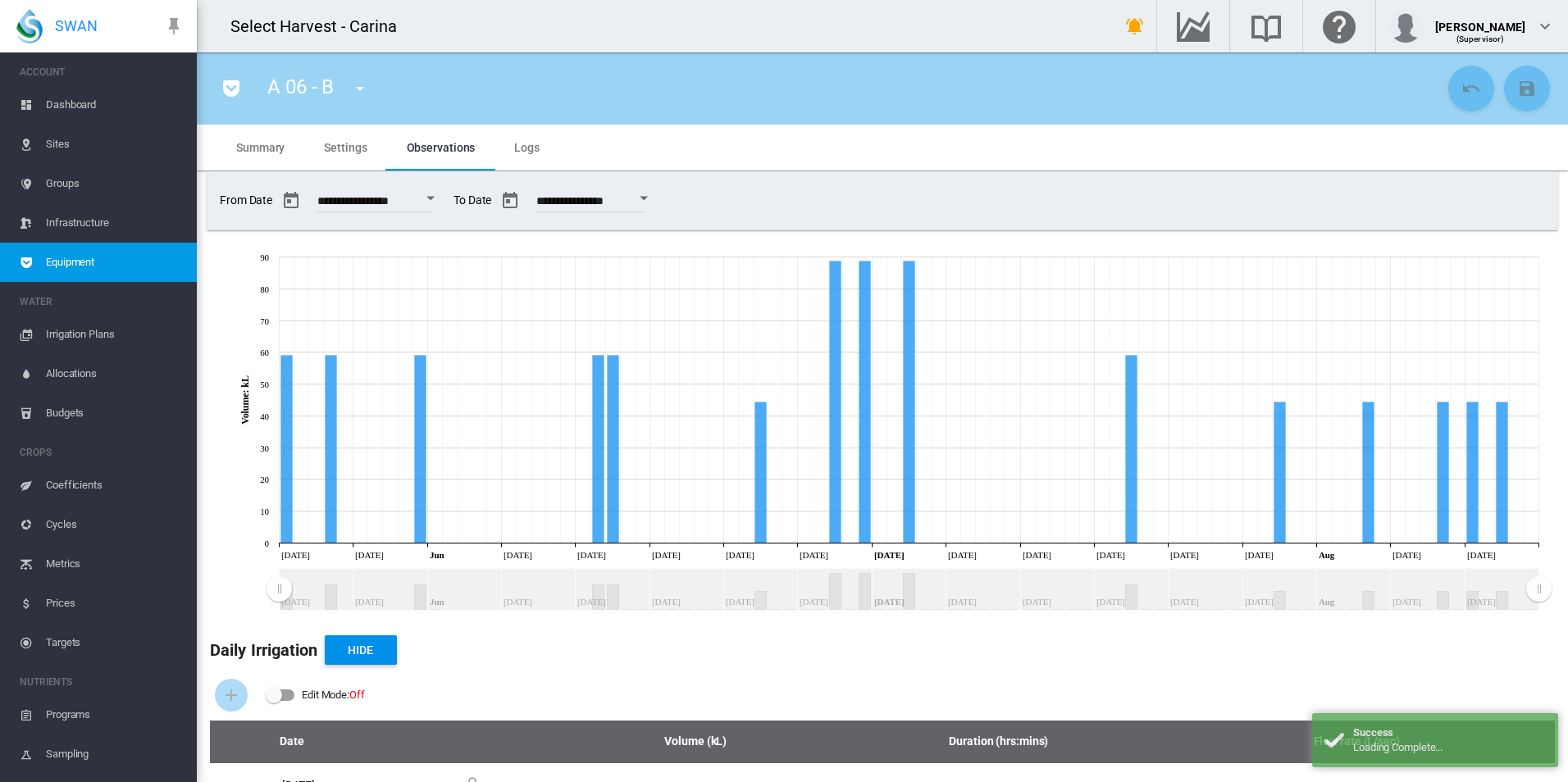
click at [356, 144] on span "Settings" at bounding box center [345, 147] width 43 height 13
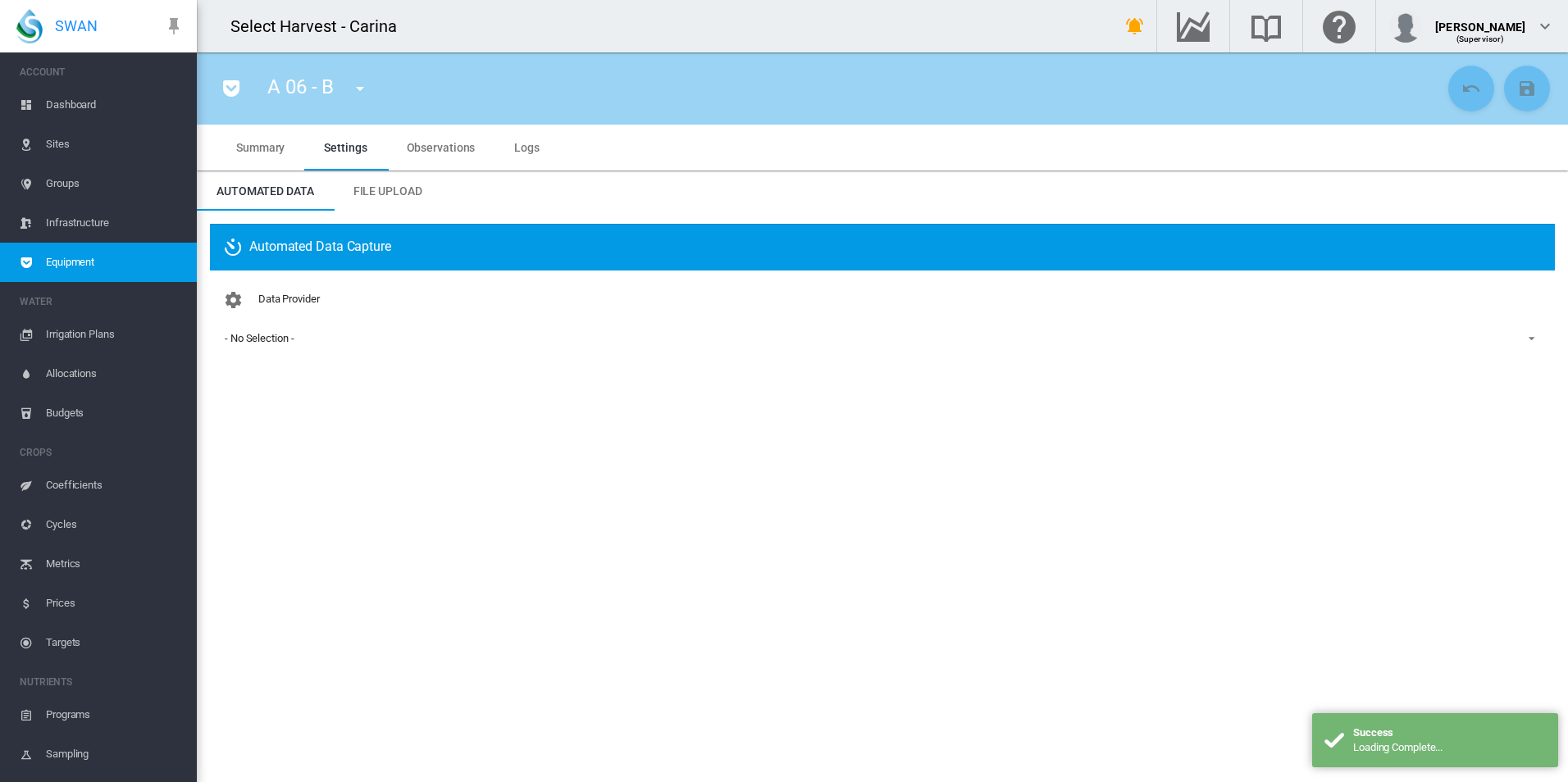
click at [373, 194] on span "File Upload" at bounding box center [387, 190] width 69 height 13
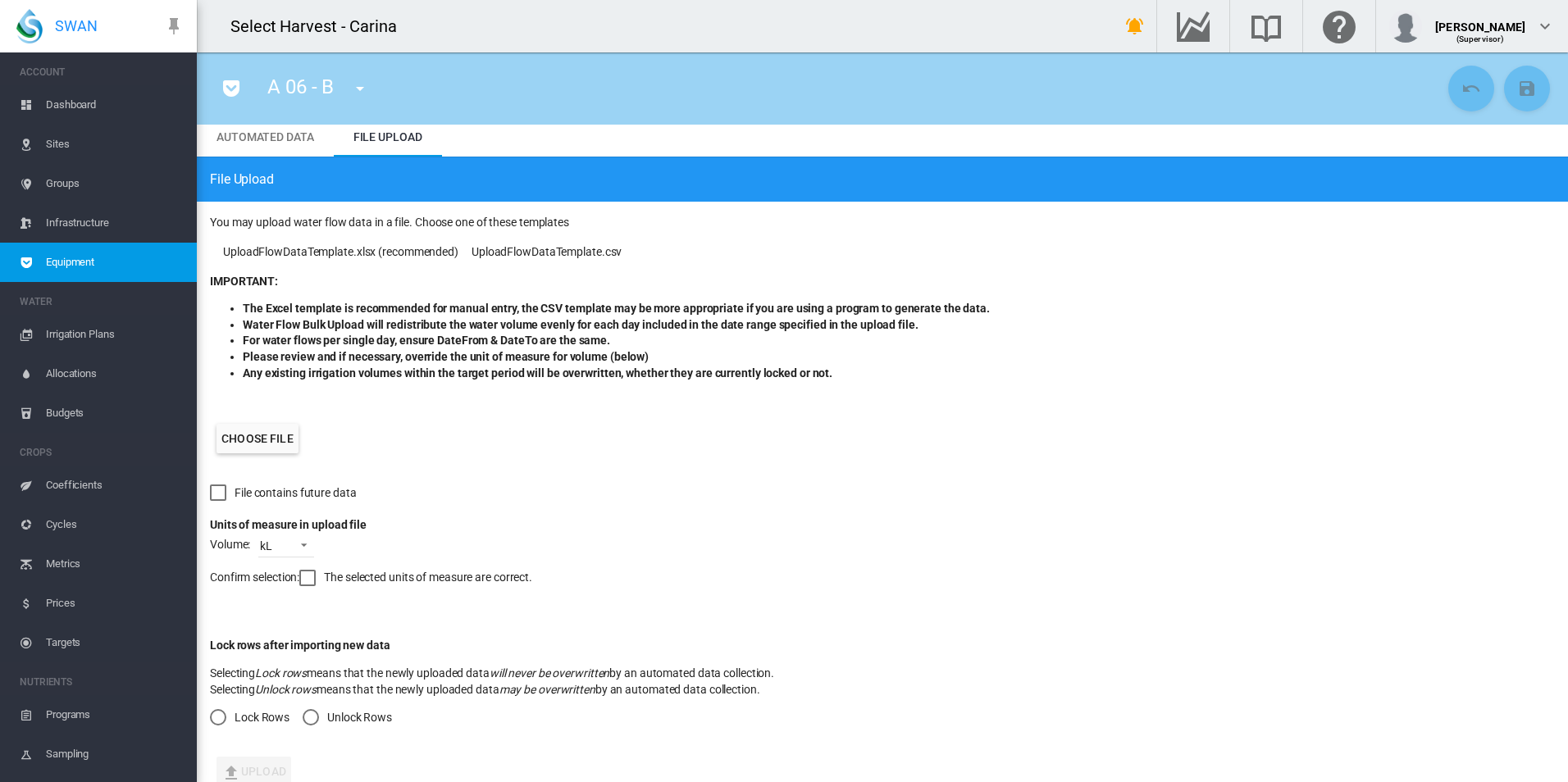
scroll to position [77, 0]
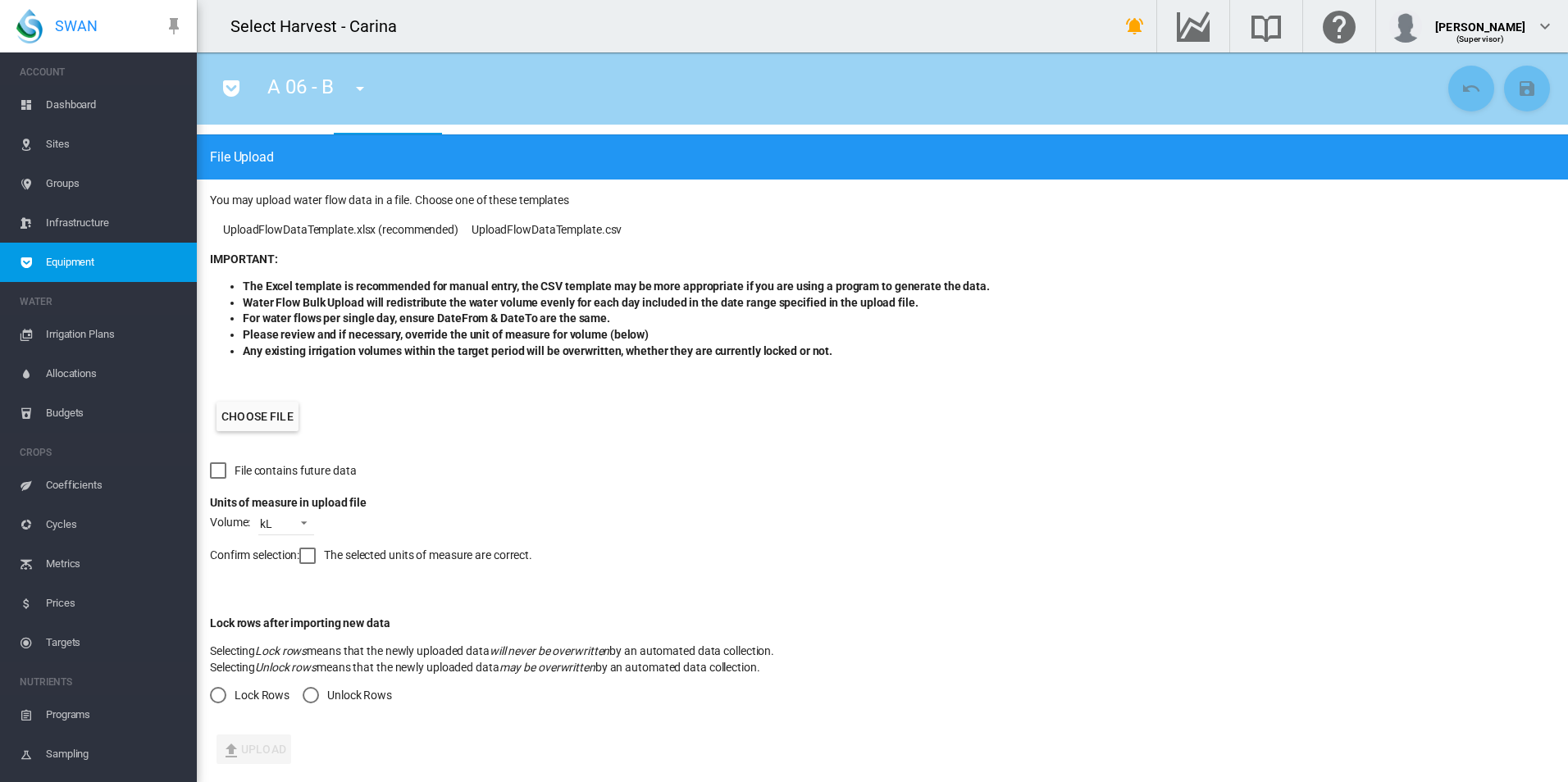
click at [263, 413] on label "Choose file" at bounding box center [258, 417] width 82 height 30
click at [0, 0] on input "Choose file" at bounding box center [0, 0] width 0 height 0
click at [312, 558] on div at bounding box center [307, 555] width 17 height 17
click at [214, 693] on div "Lock Rows" at bounding box center [218, 695] width 17 height 17
click at [265, 752] on button "Upload" at bounding box center [254, 749] width 75 height 30
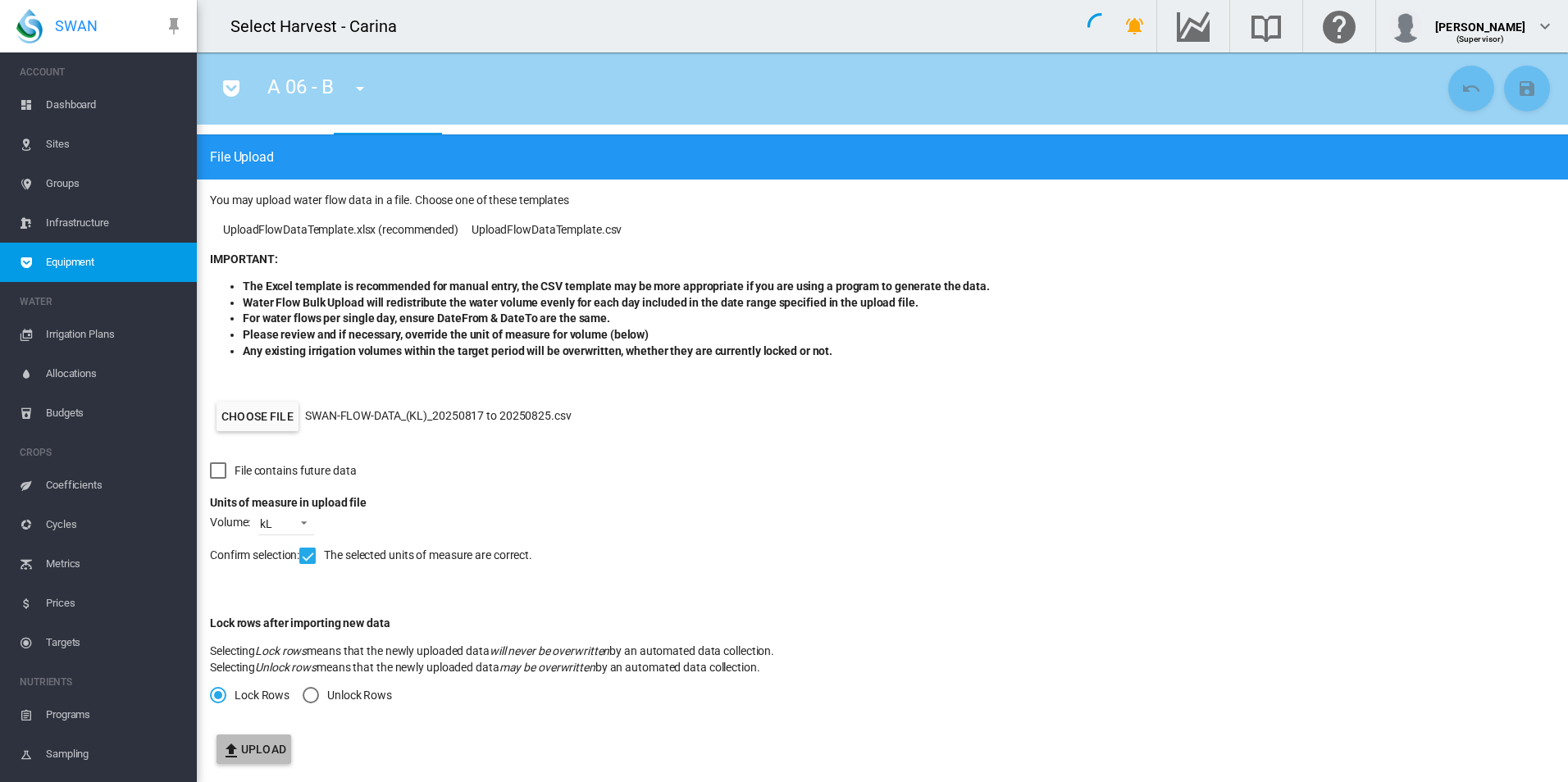
click at [265, 752] on button "Upload" at bounding box center [254, 749] width 75 height 30
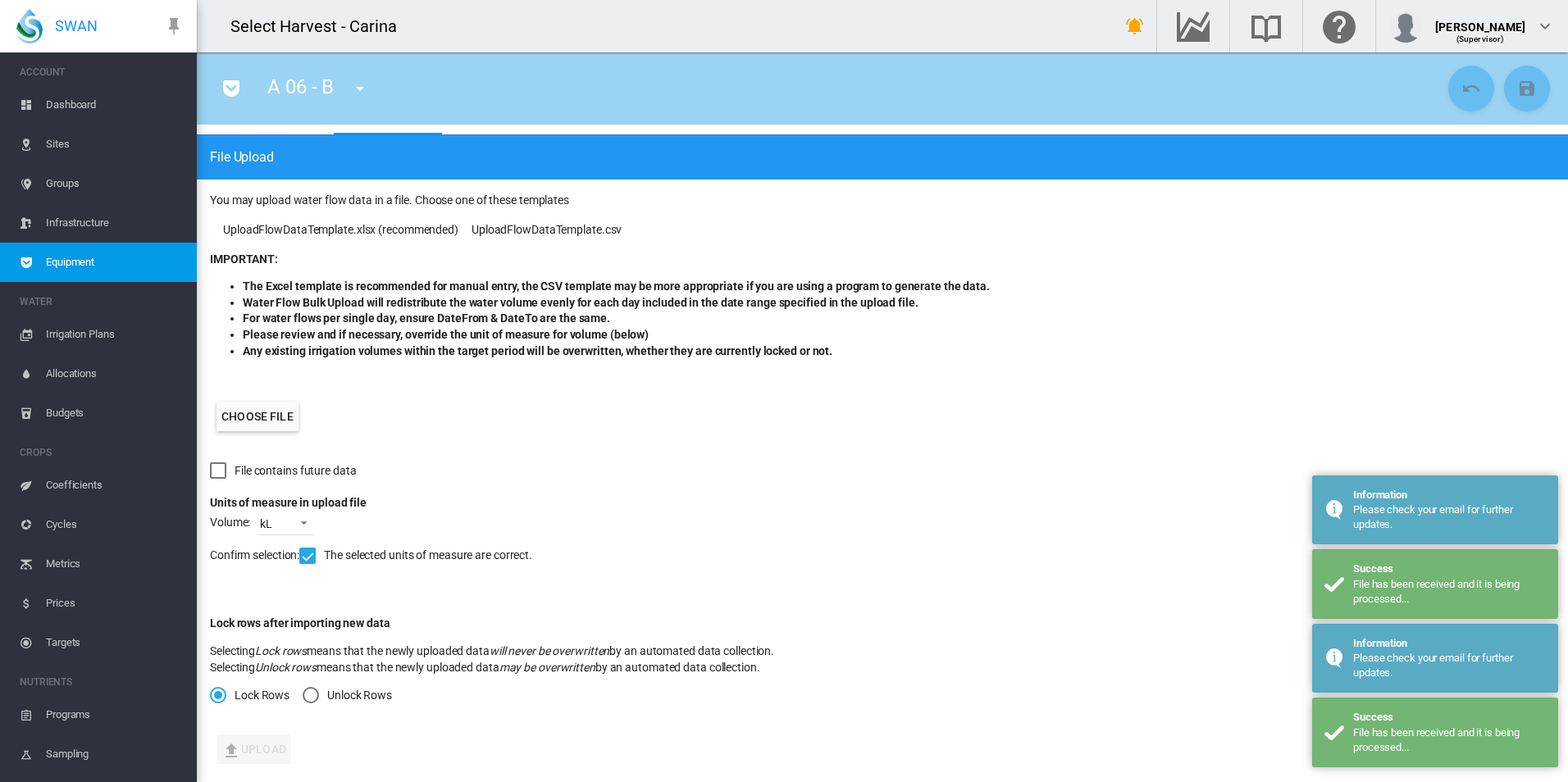
click at [88, 97] on span "Dashboard" at bounding box center [115, 104] width 137 height 39
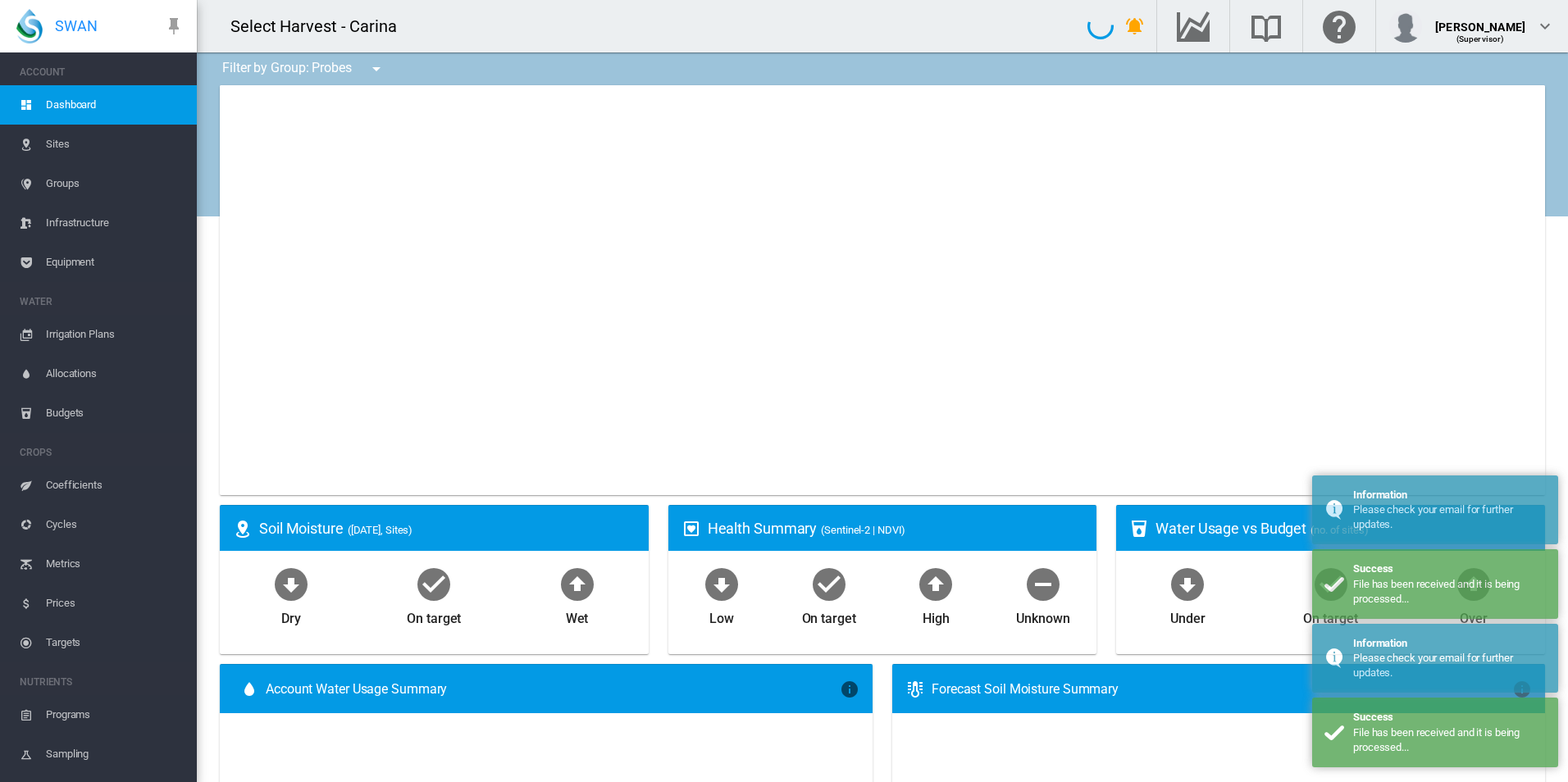
type input "**********"
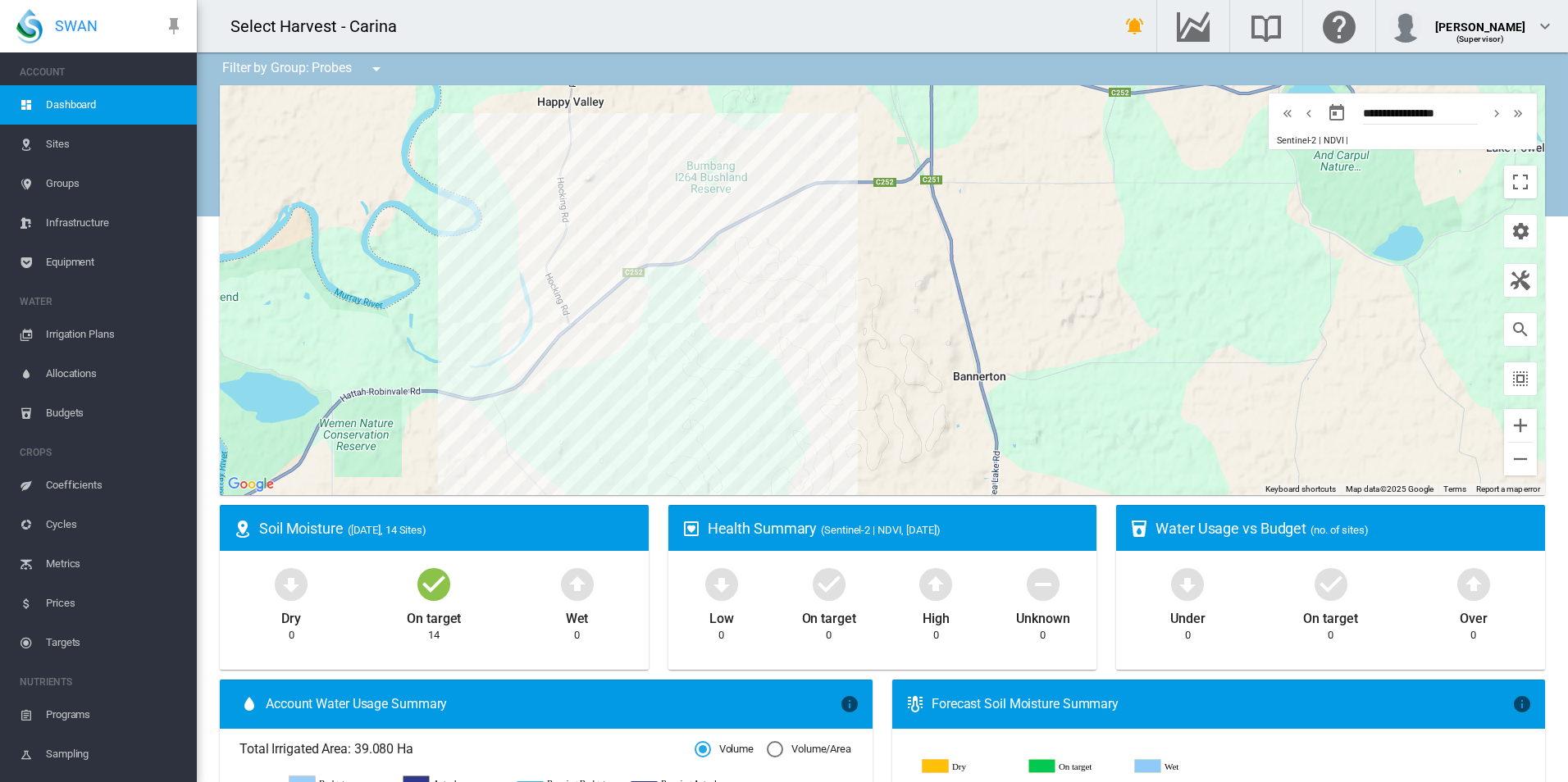
drag, startPoint x: 872, startPoint y: 336, endPoint x: 867, endPoint y: 269, distance: 67.2
click at [867, 270] on div at bounding box center [882, 290] width 1325 height 410
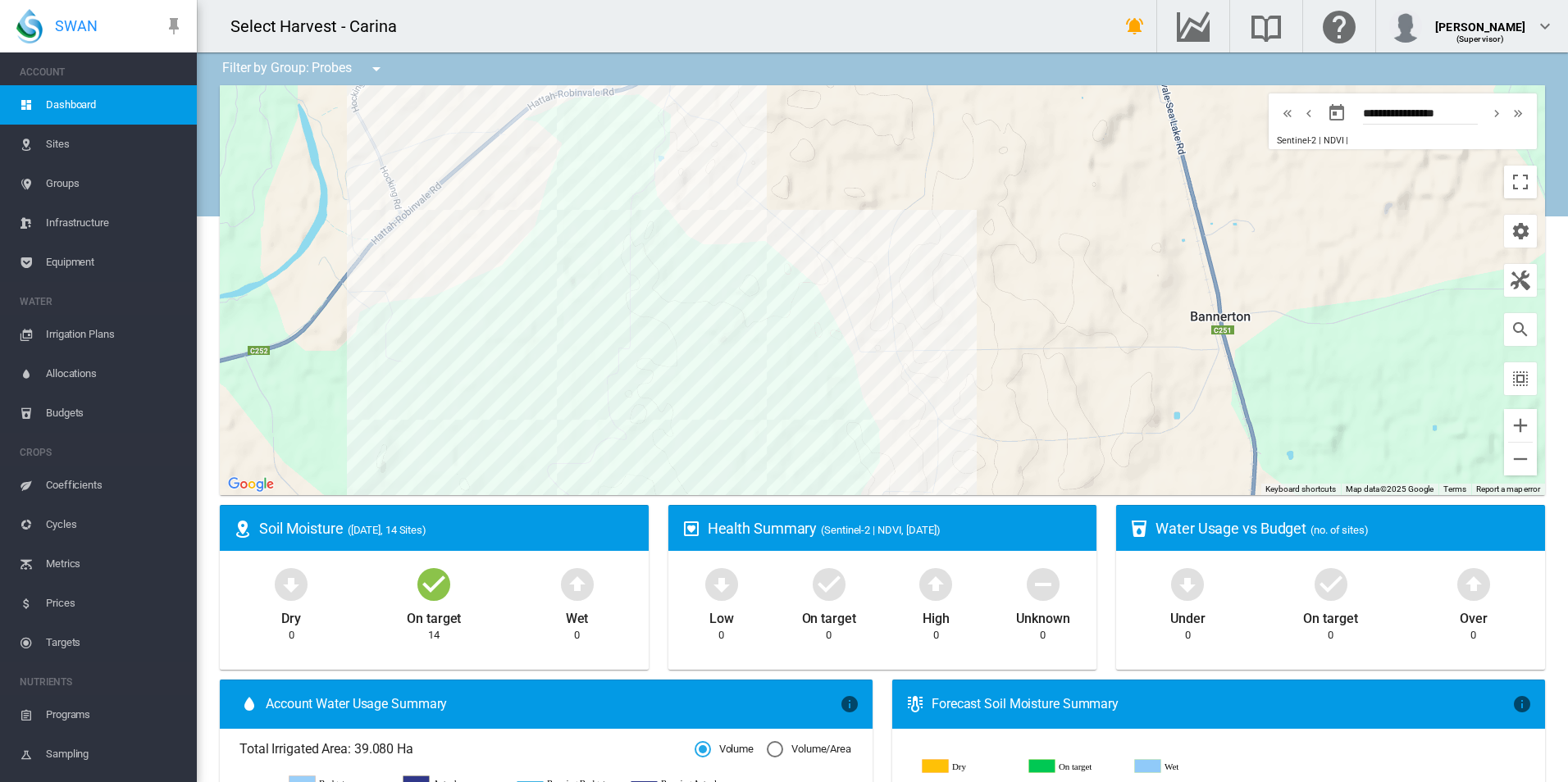
drag, startPoint x: 734, startPoint y: 324, endPoint x: 734, endPoint y: 242, distance: 82.0
click at [734, 263] on div at bounding box center [882, 290] width 1325 height 410
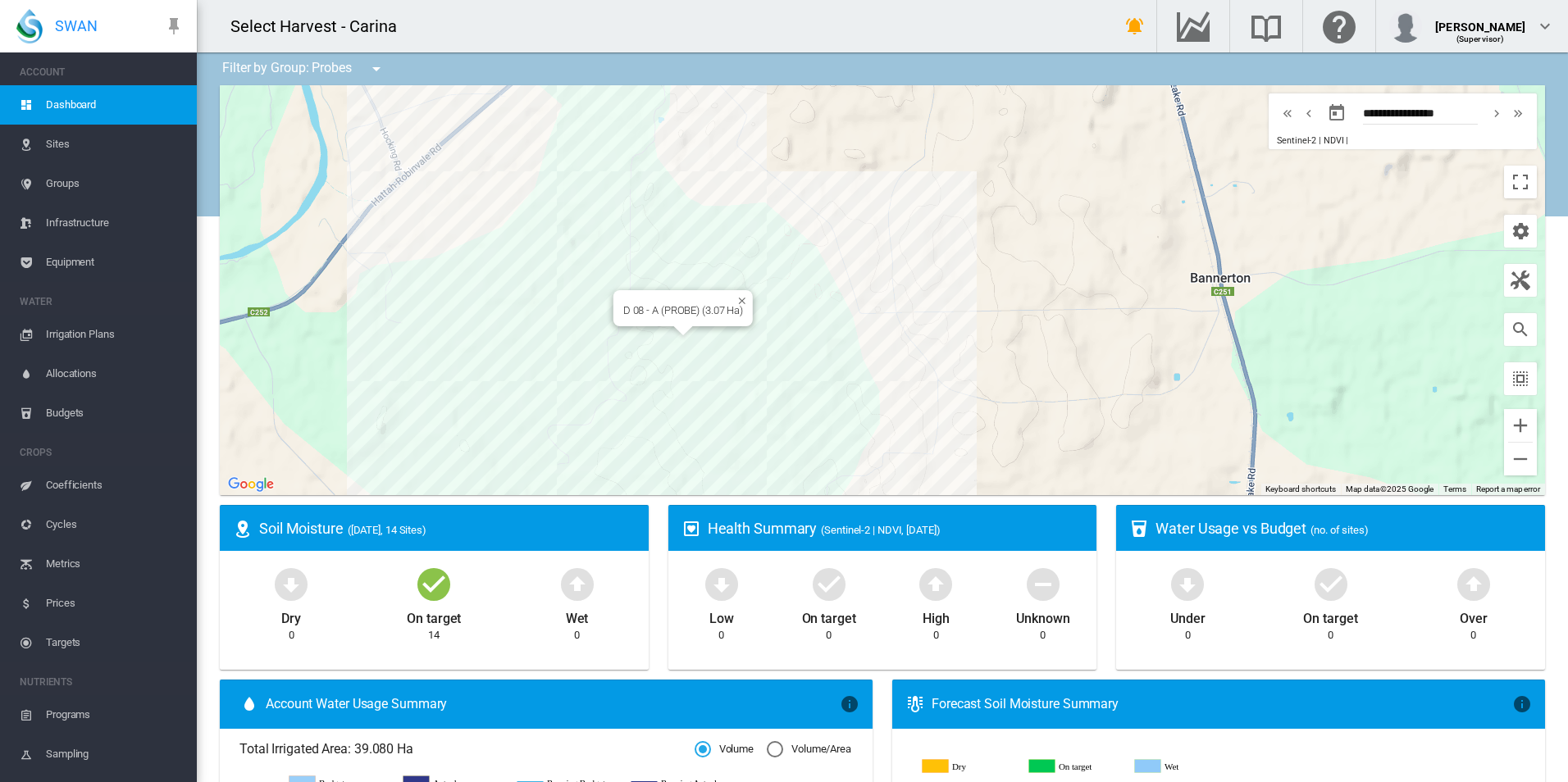
click at [673, 334] on div at bounding box center [684, 331] width 21 height 10
click at [661, 331] on div "D 08 - A (PROBE) (3.07 Ha)" at bounding box center [882, 290] width 1325 height 410
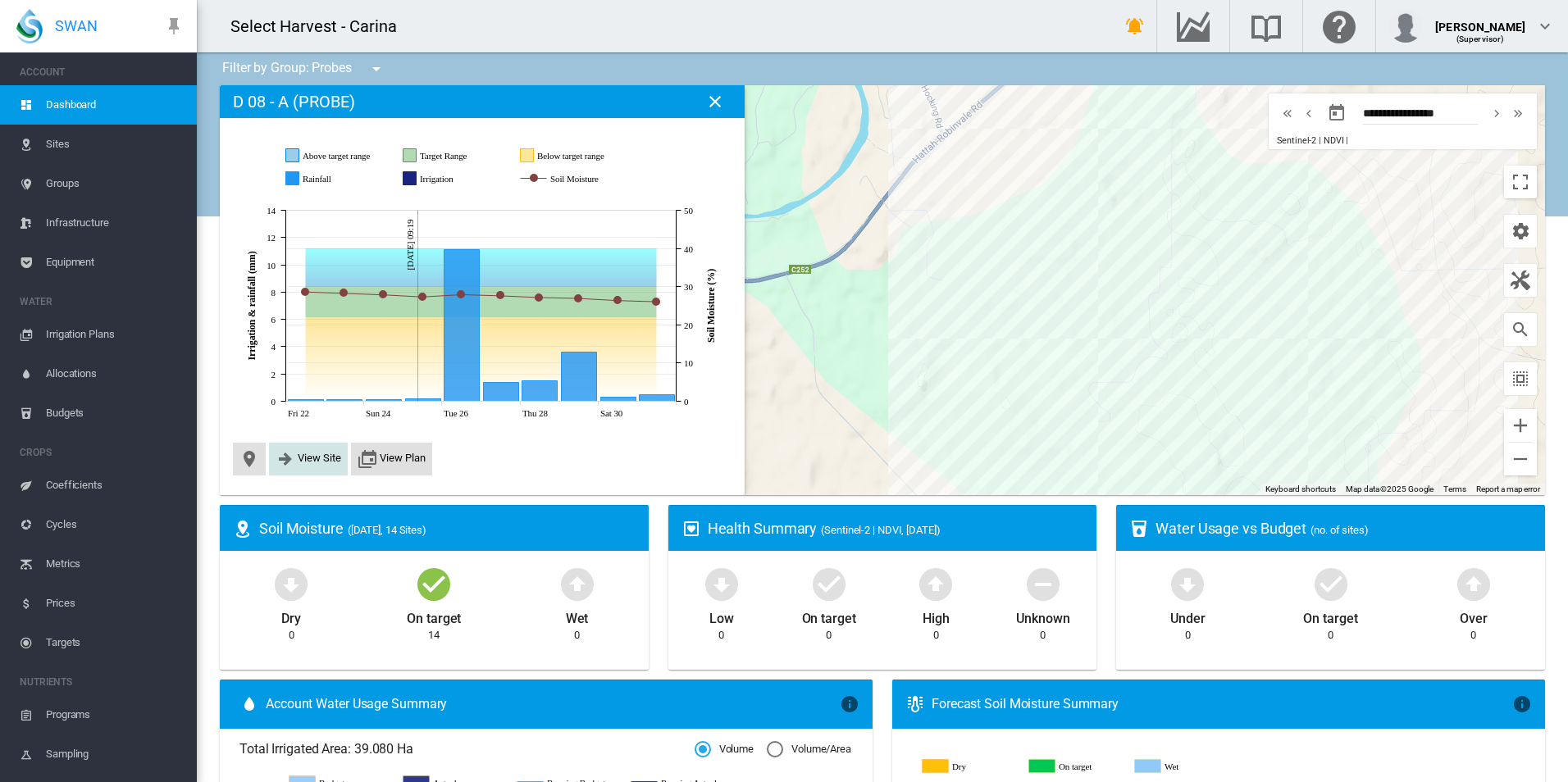
click at [298, 457] on span "View Site" at bounding box center [319, 458] width 44 height 12
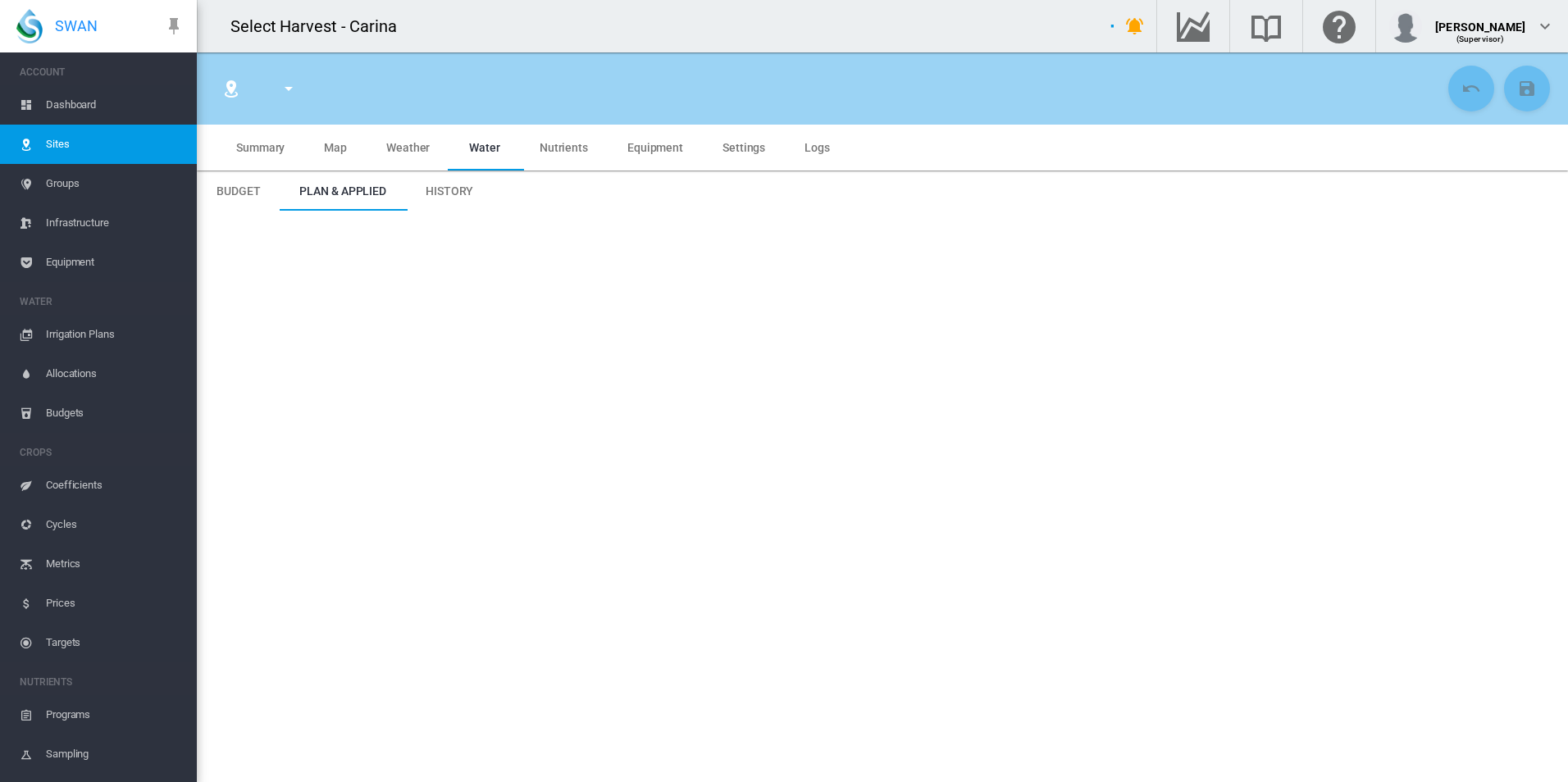
type input "****"
type input "**********"
type input "*********"
type input "**"
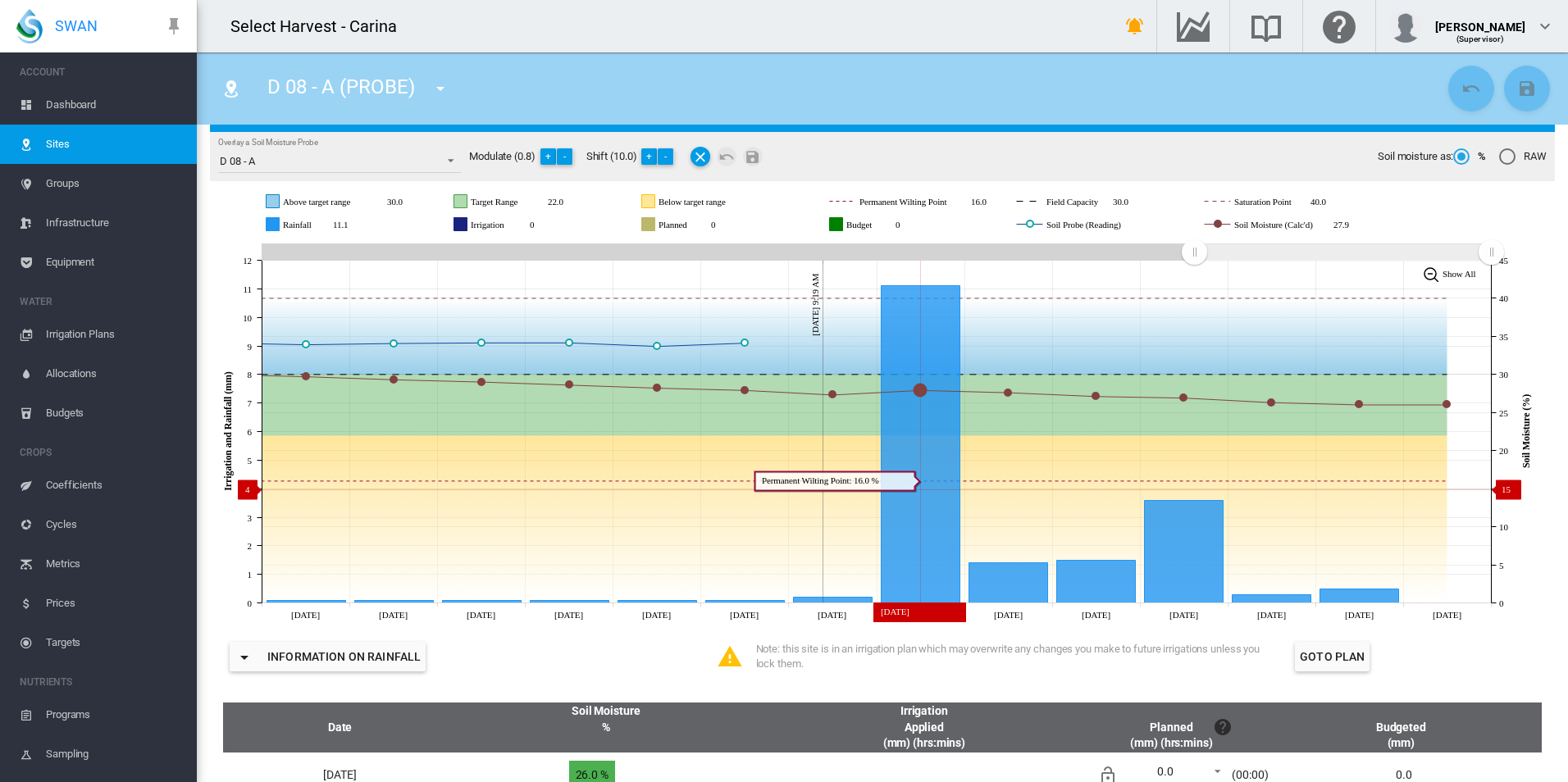
scroll to position [164, 0]
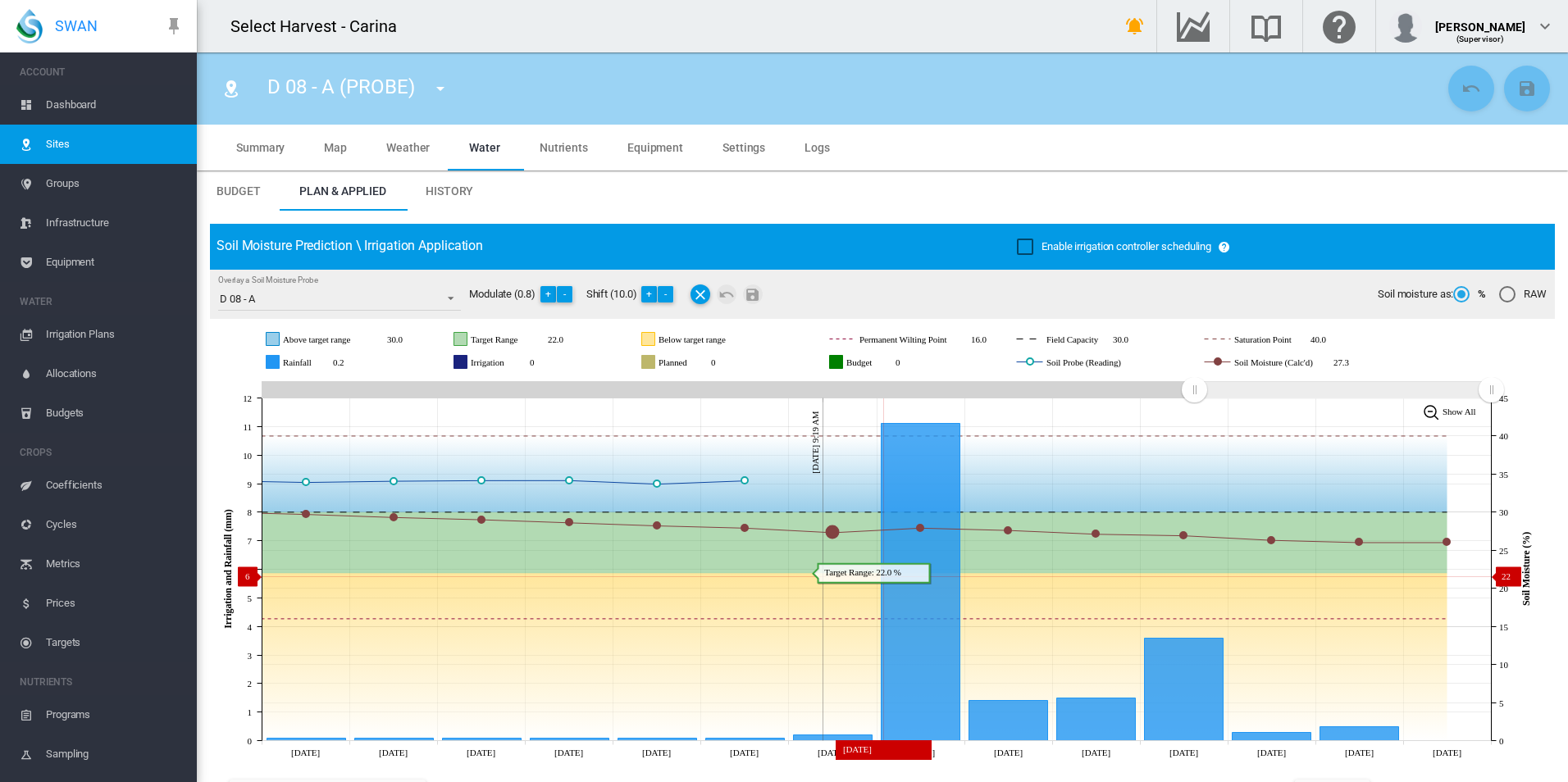
scroll to position [164, 0]
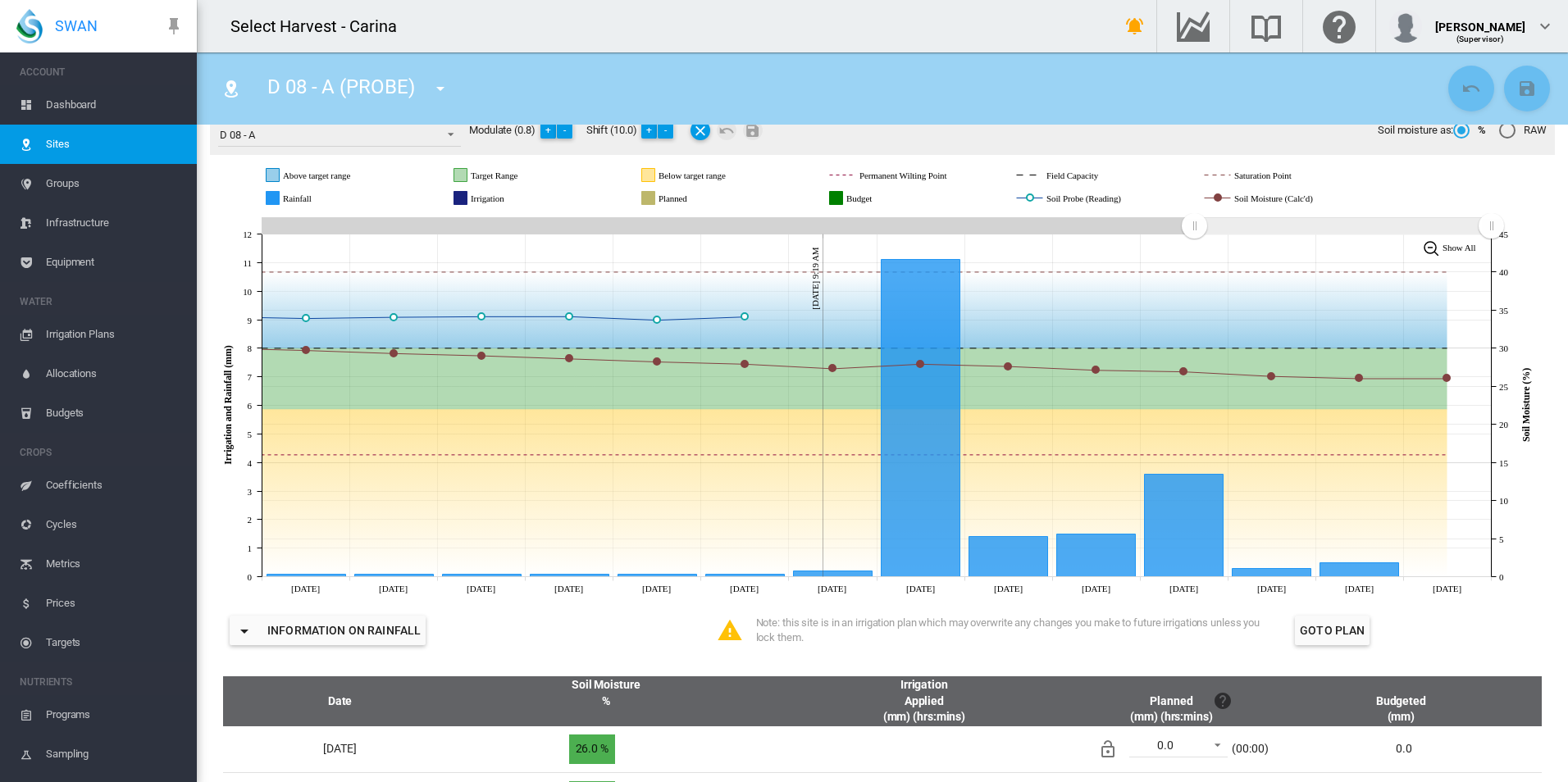
click at [1305, 635] on button "Goto Plan" at bounding box center [1332, 631] width 75 height 30
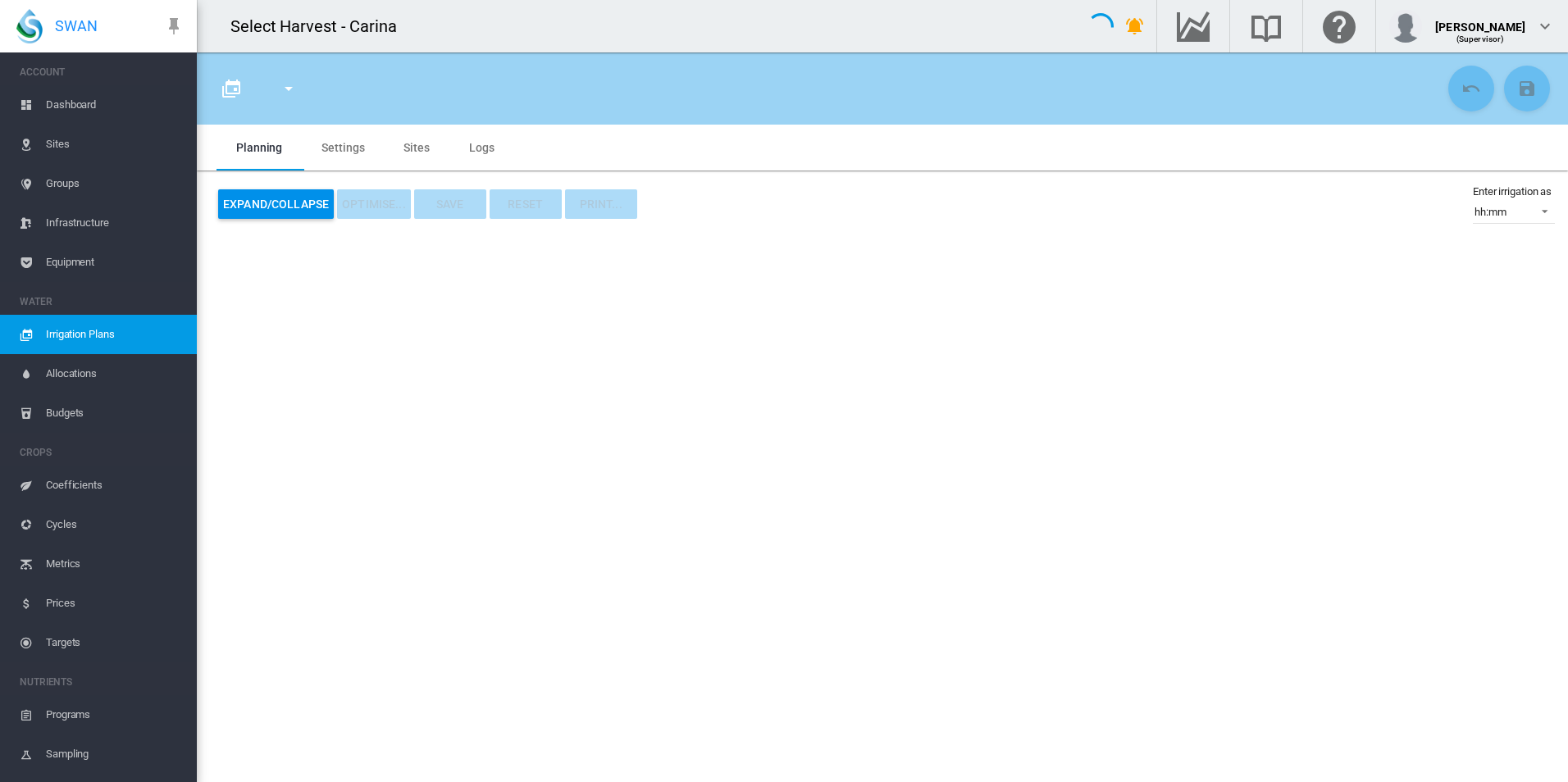
type input "**********"
type input "*"
type input "*******"
click at [257, 203] on button "Expand/Collapse" at bounding box center [276, 204] width 116 height 30
